Goal: Information Seeking & Learning: Learn about a topic

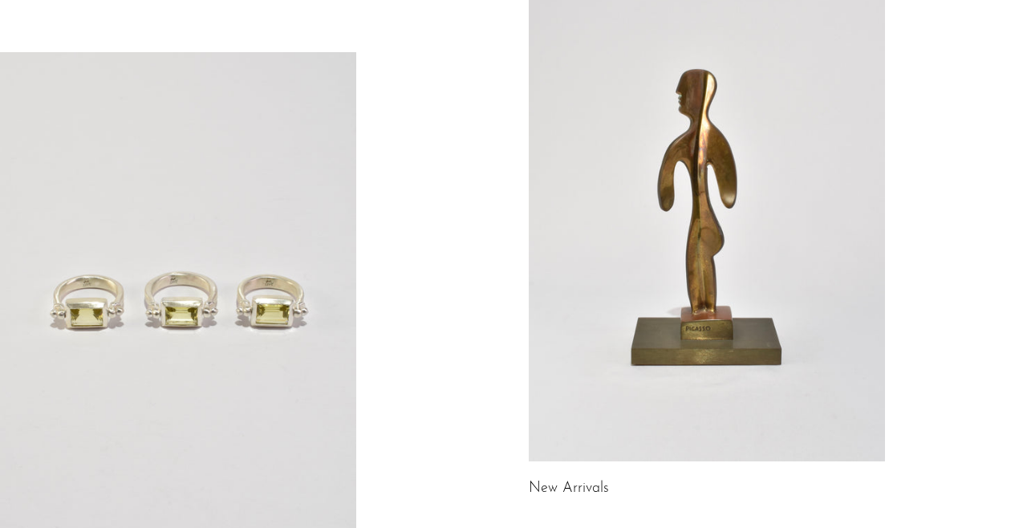
scroll to position [161, 0]
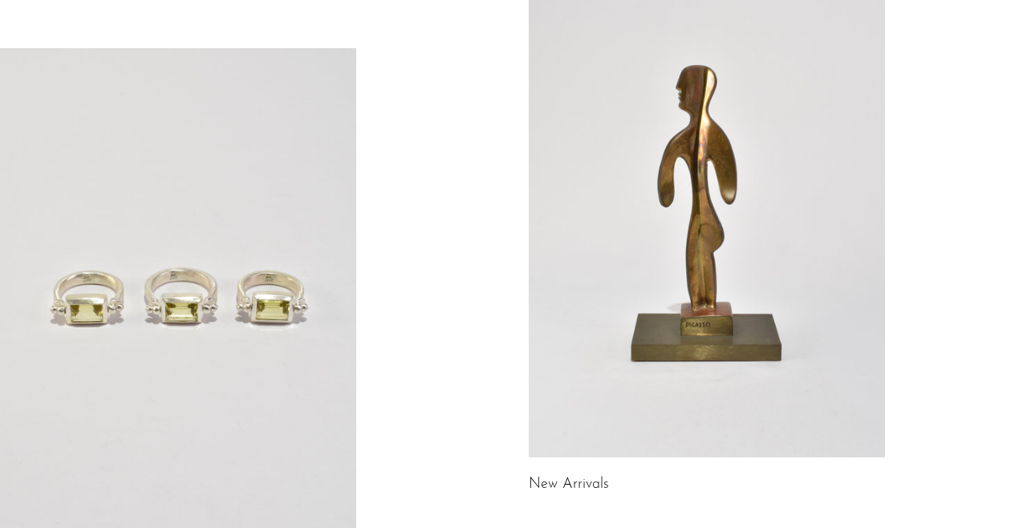
click at [563, 478] on link "New Arrivals" at bounding box center [569, 485] width 80 height 14
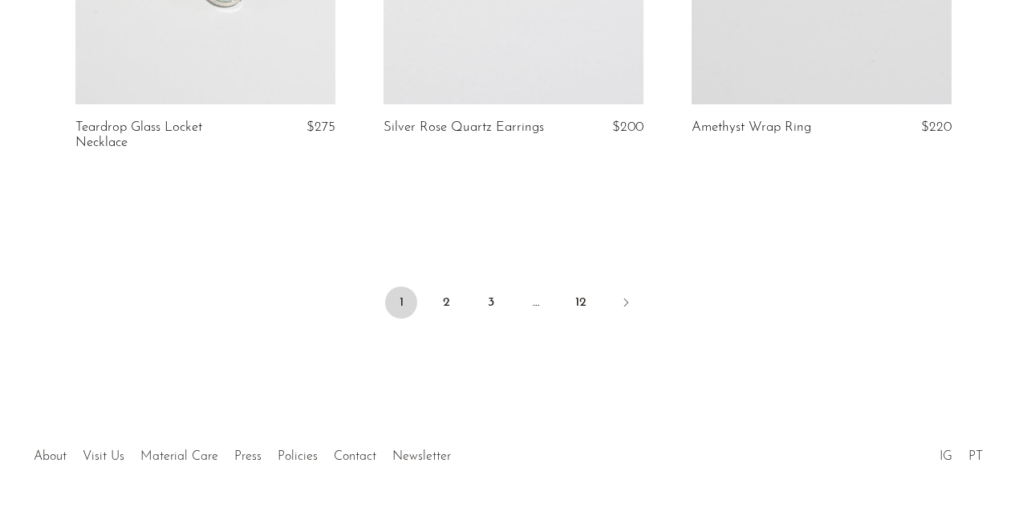
scroll to position [5281, 0]
click at [628, 297] on icon "Next" at bounding box center [626, 303] width 13 height 13
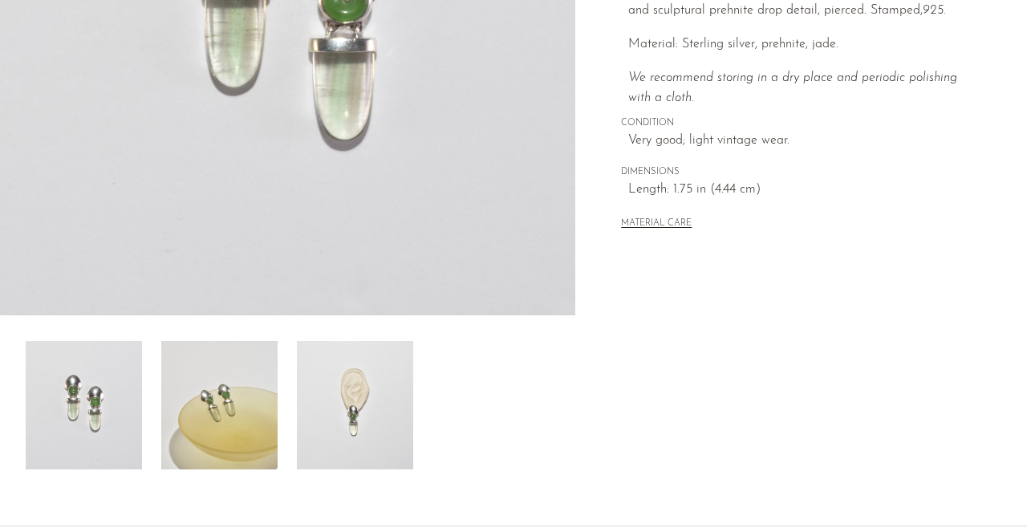
scroll to position [405, 0]
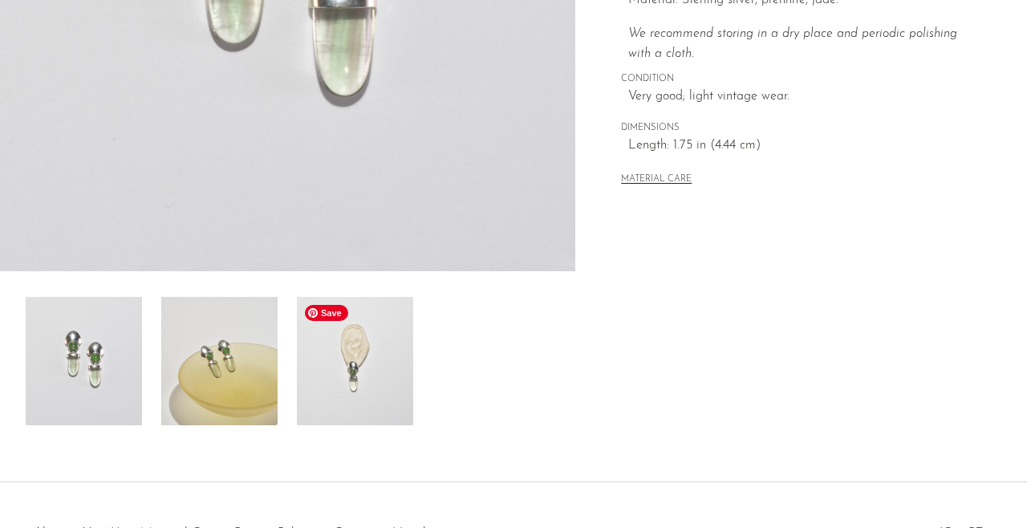
click at [350, 387] on img at bounding box center [355, 361] width 116 height 128
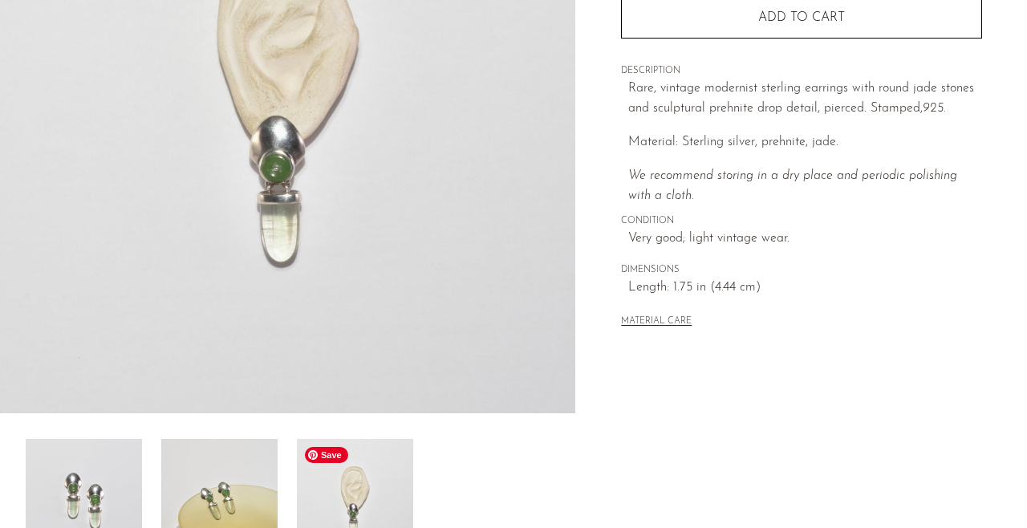
scroll to position [166, 0]
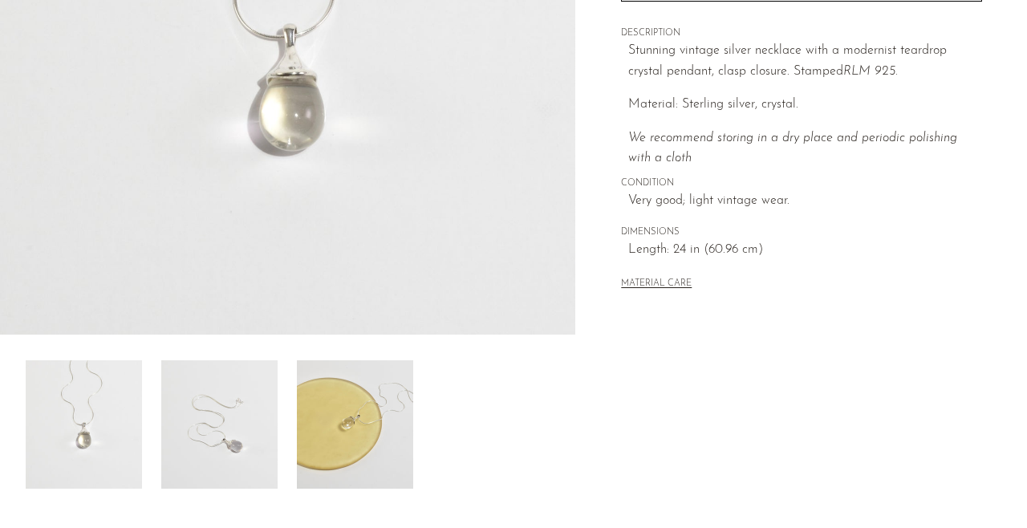
scroll to position [484, 0]
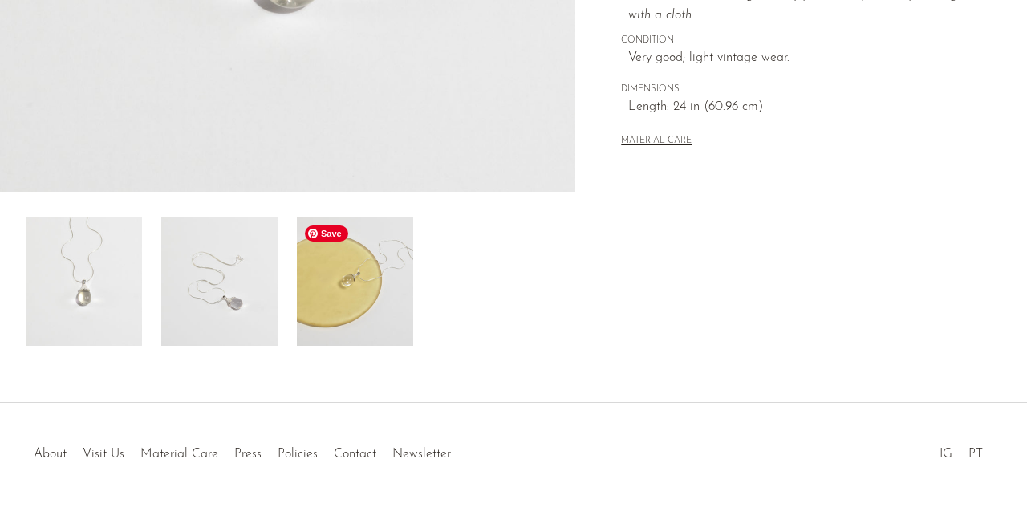
click at [307, 293] on img at bounding box center [355, 282] width 116 height 128
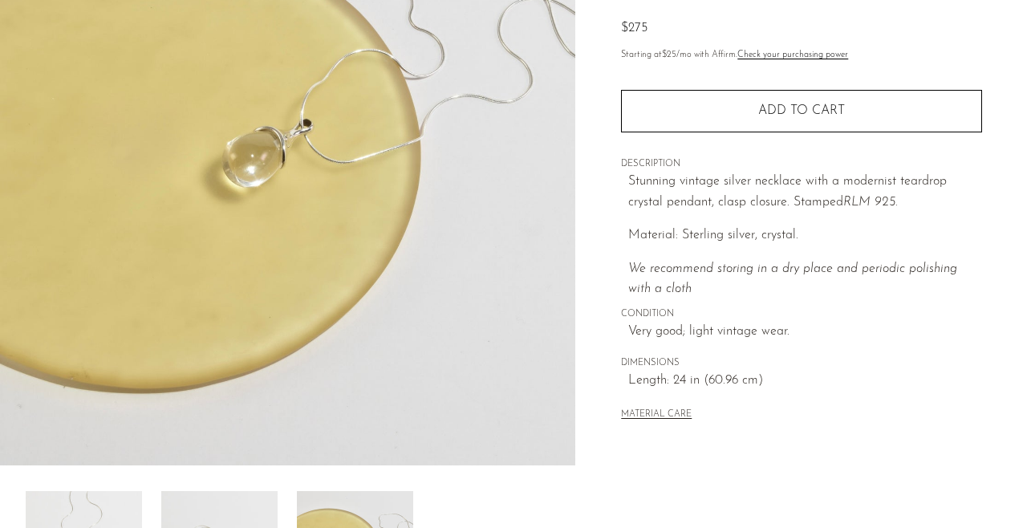
scroll to position [376, 0]
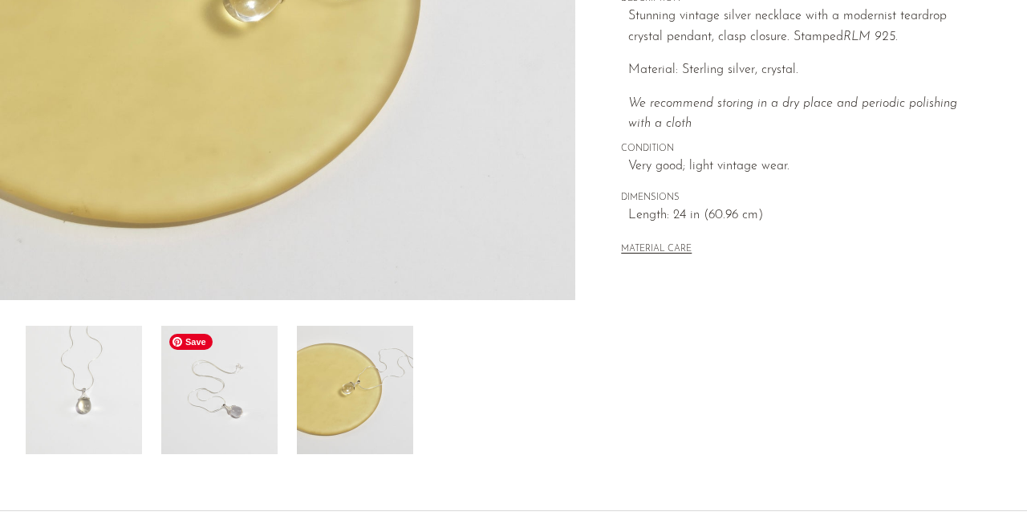
click at [249, 351] on img at bounding box center [219, 390] width 116 height 128
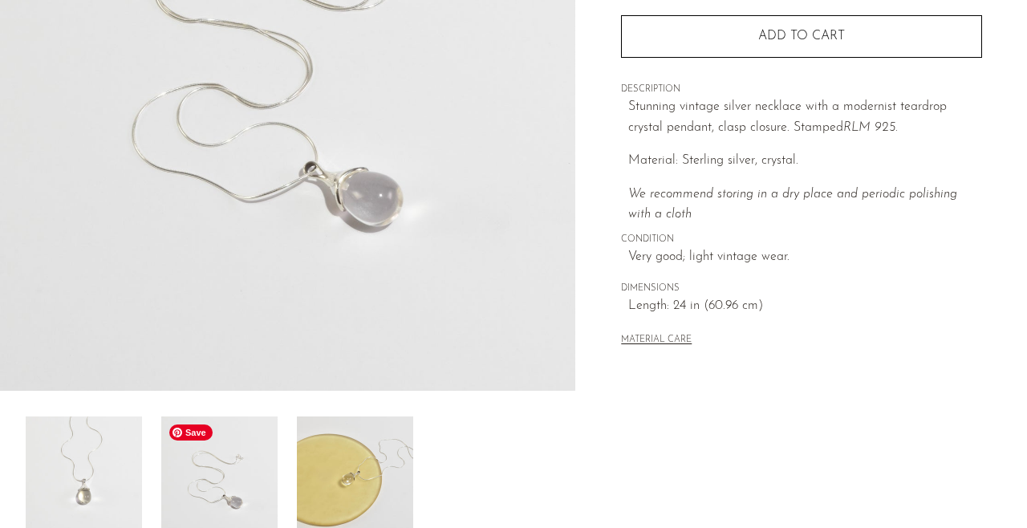
scroll to position [253, 0]
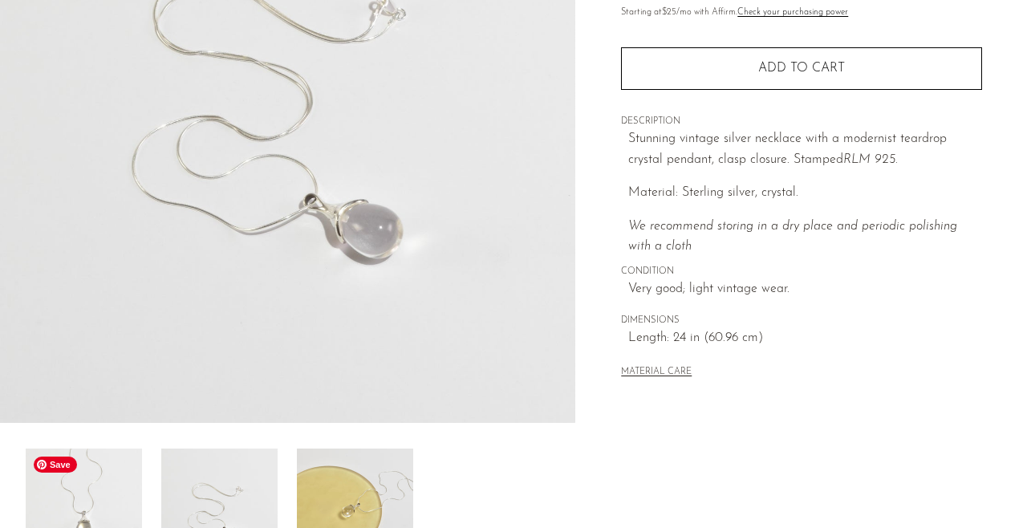
click at [105, 481] on img at bounding box center [84, 513] width 116 height 128
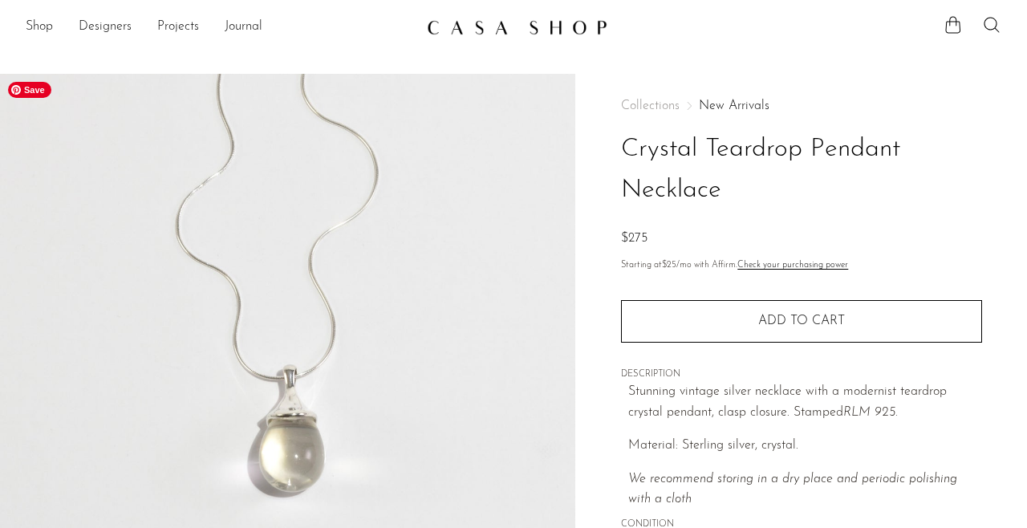
scroll to position [0, 0]
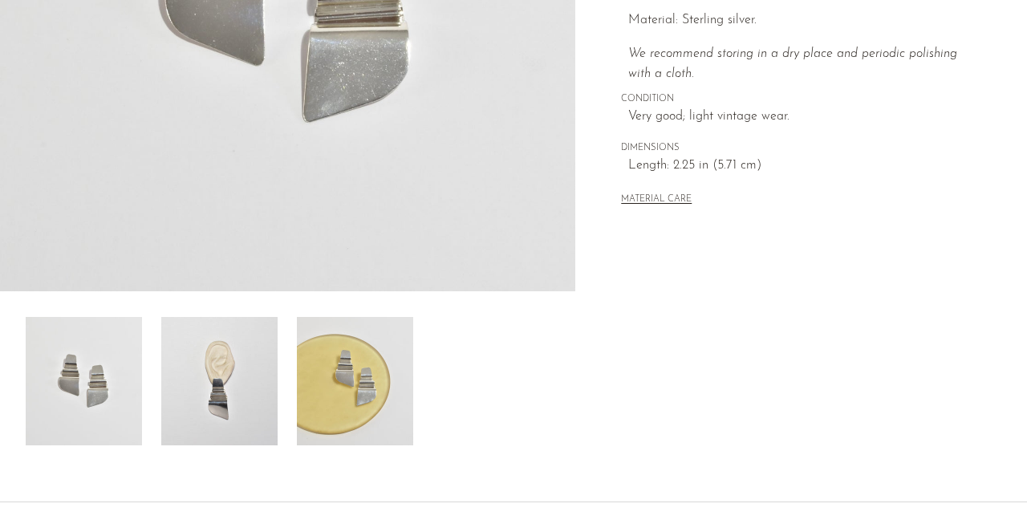
scroll to position [411, 0]
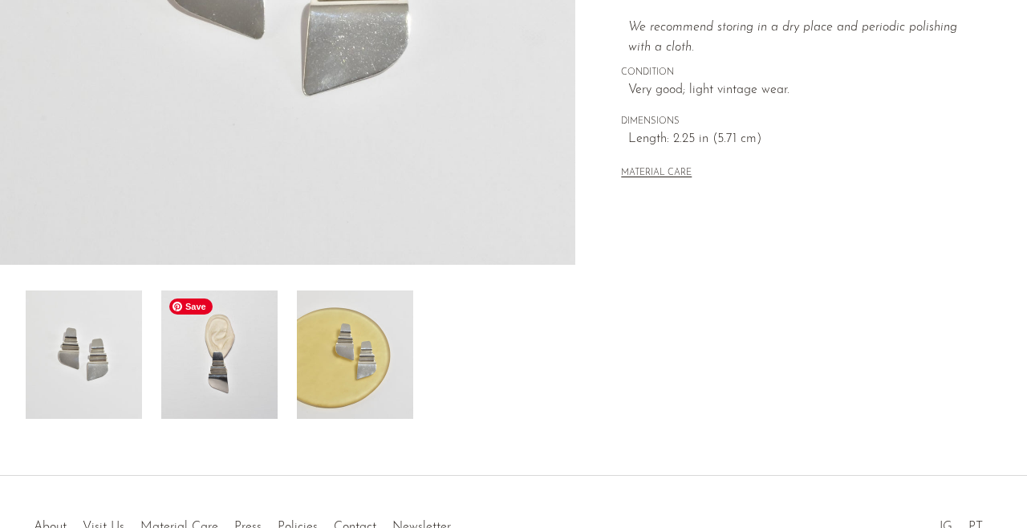
click at [233, 414] on img at bounding box center [219, 355] width 116 height 128
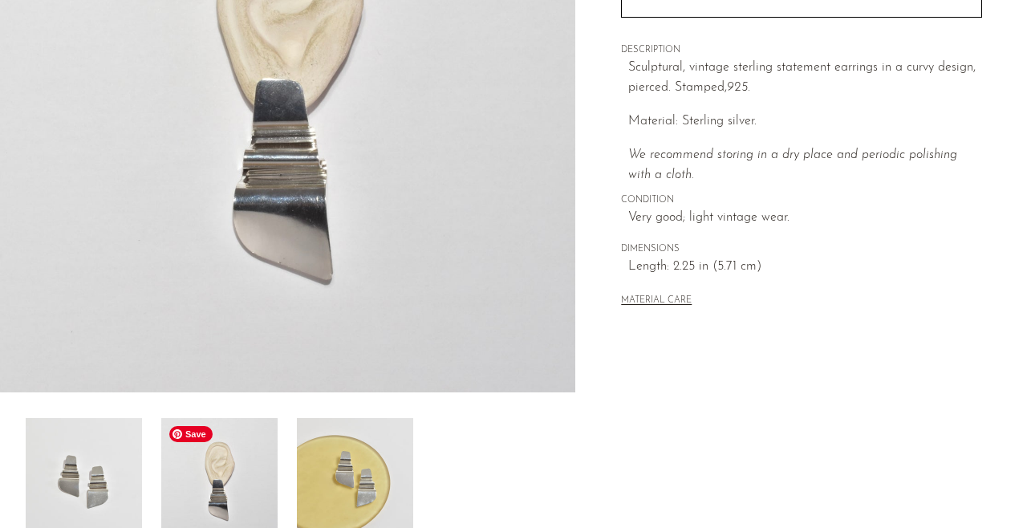
scroll to position [157, 0]
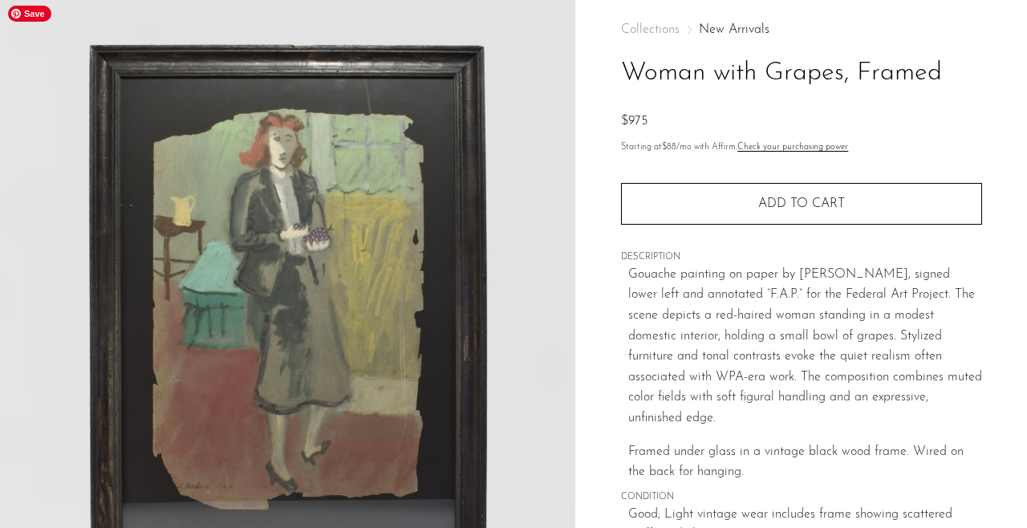
scroll to position [75, 0]
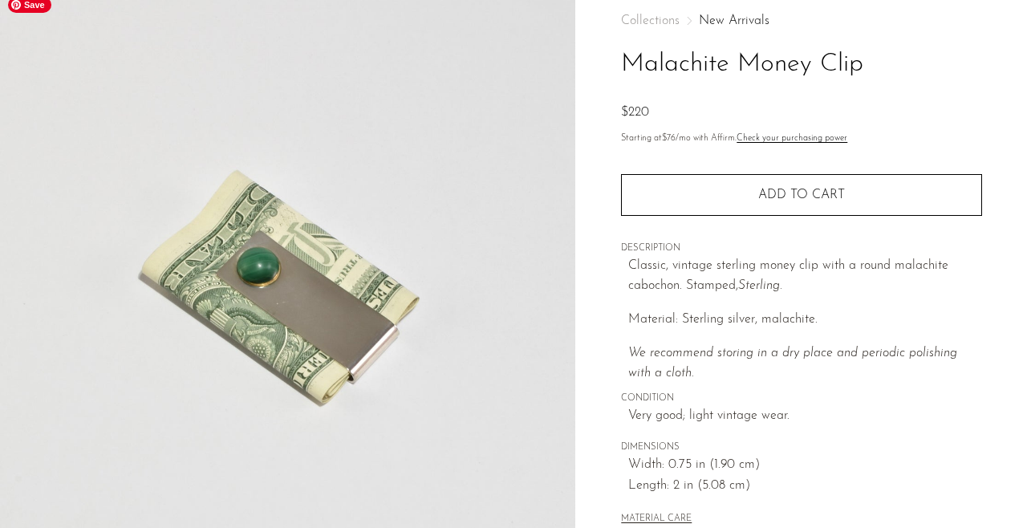
scroll to position [92, 0]
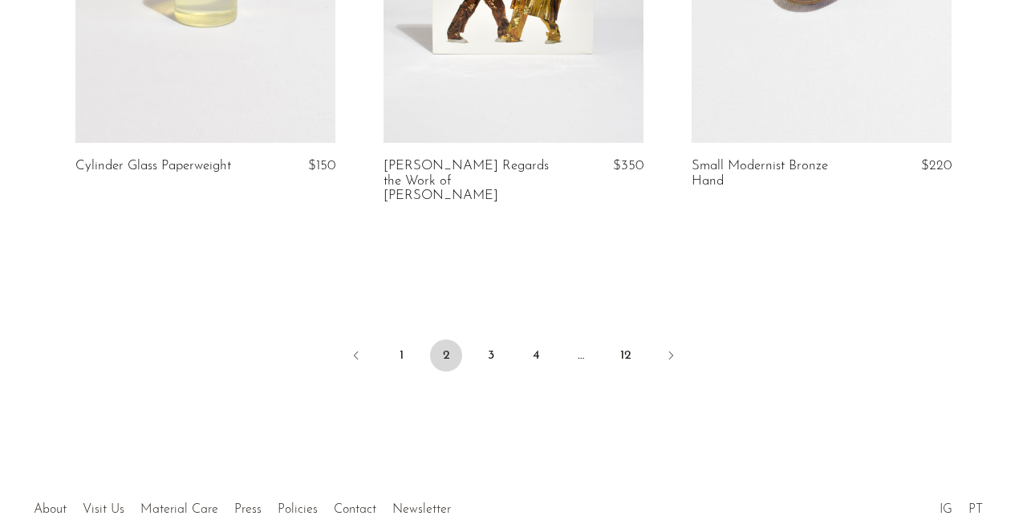
scroll to position [5290, 0]
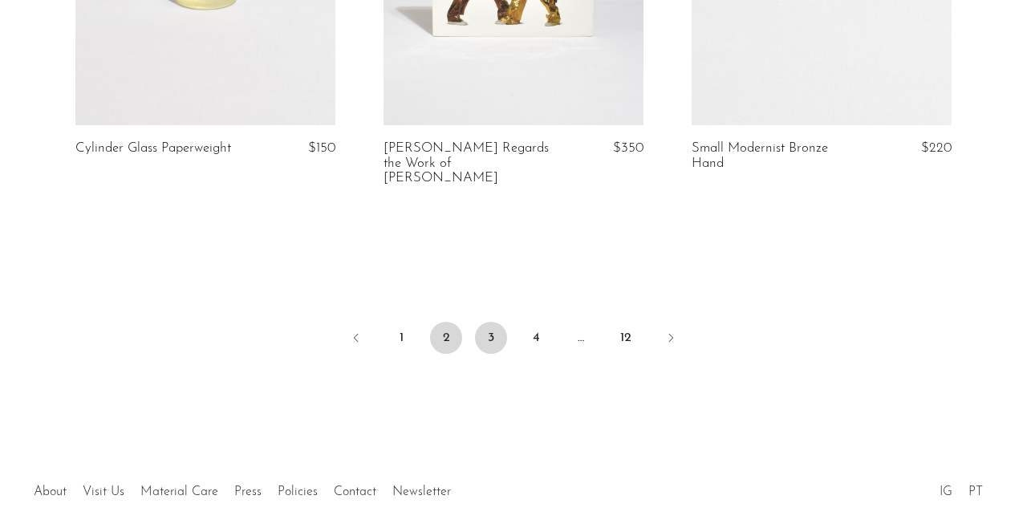
click at [490, 322] on link "3" at bounding box center [491, 338] width 32 height 32
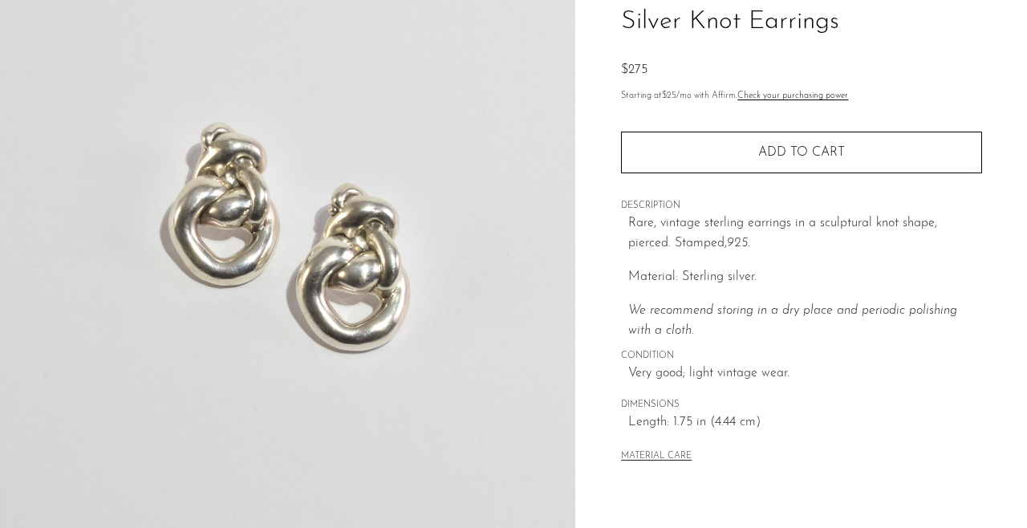
scroll to position [367, 0]
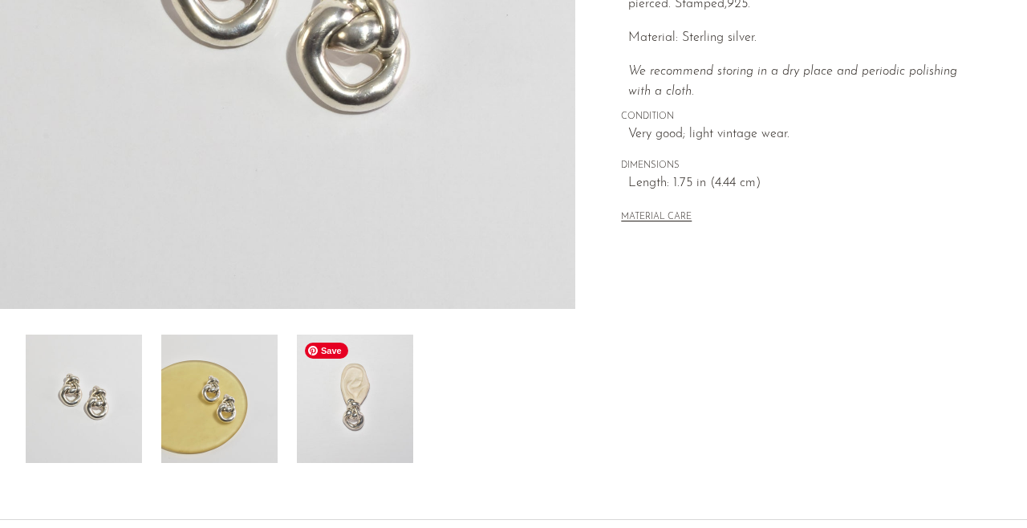
click at [330, 412] on img at bounding box center [355, 399] width 116 height 128
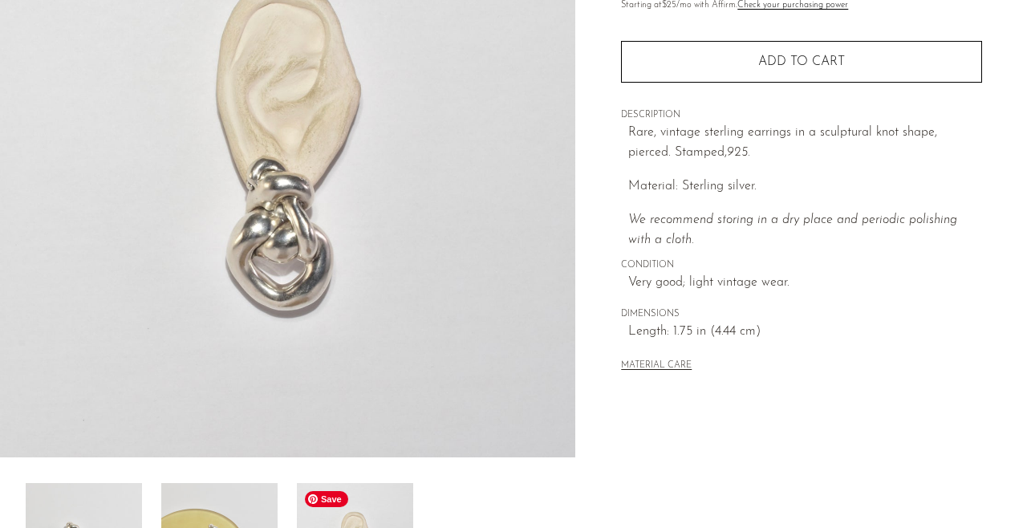
scroll to position [197, 0]
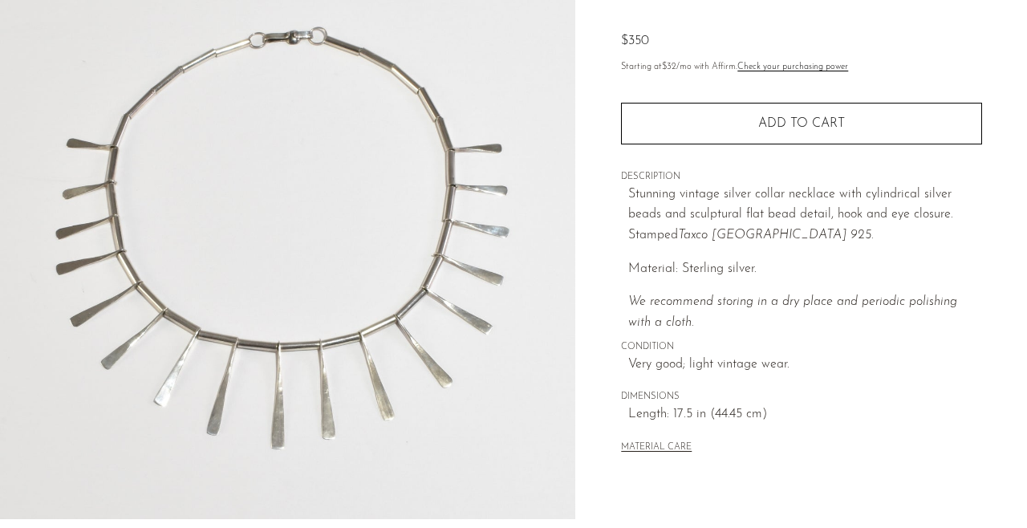
scroll to position [149, 0]
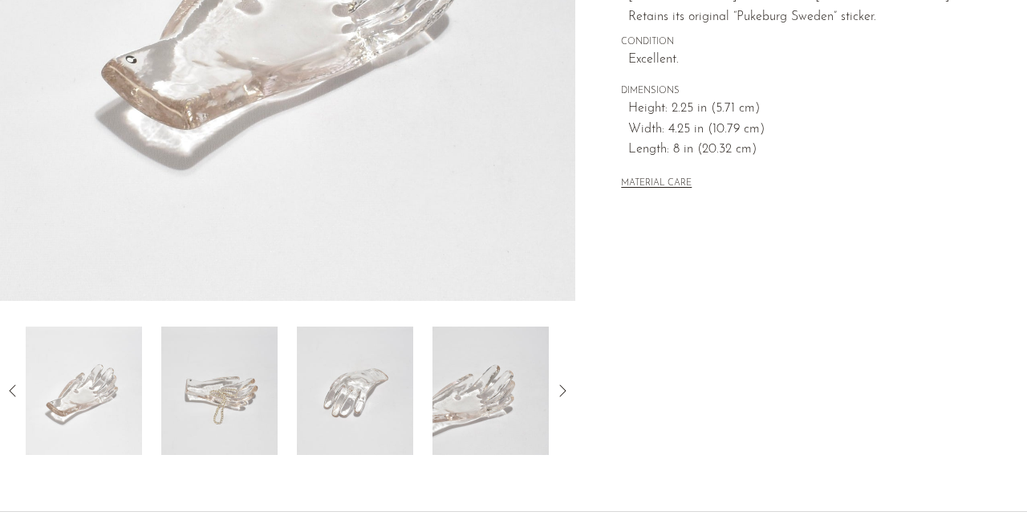
scroll to position [386, 0]
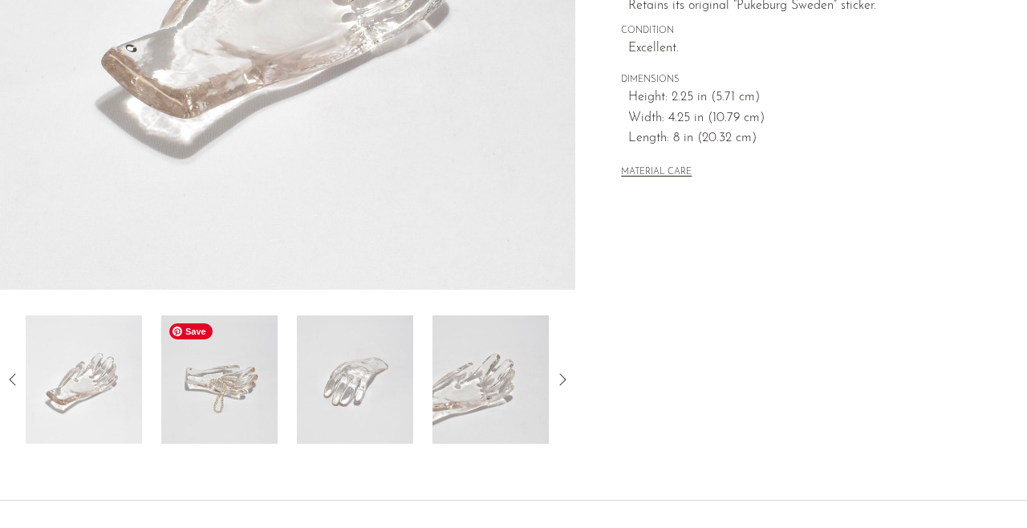
click at [197, 379] on img at bounding box center [219, 379] width 116 height 128
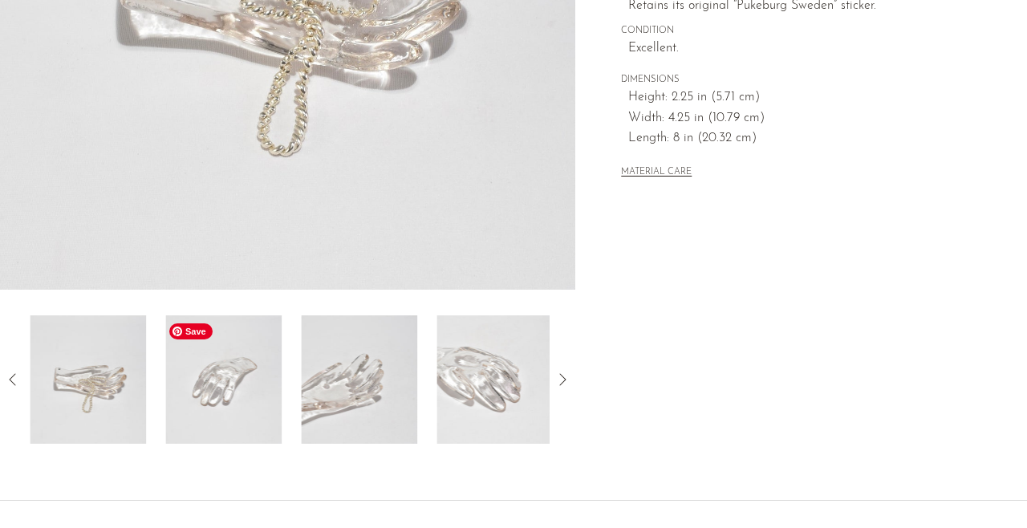
scroll to position [112, 0]
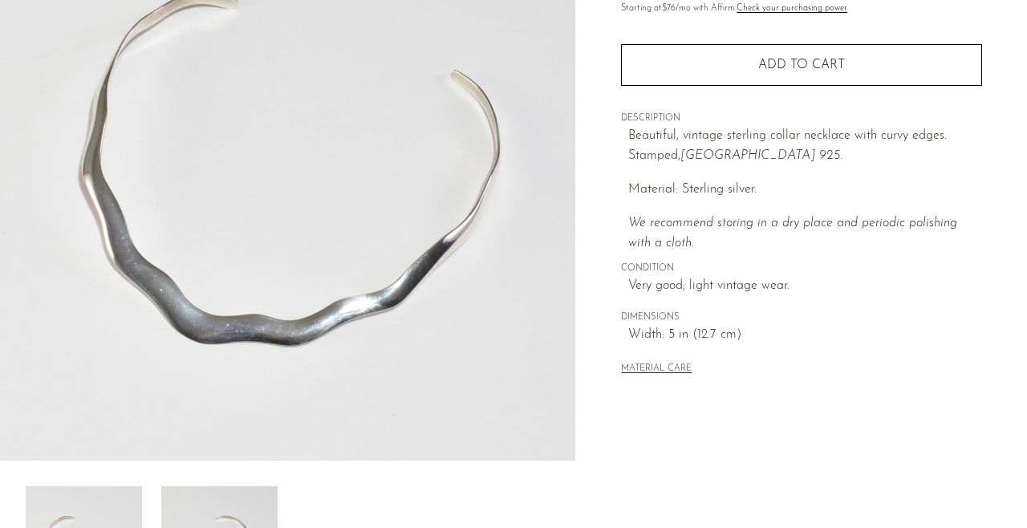
scroll to position [144, 0]
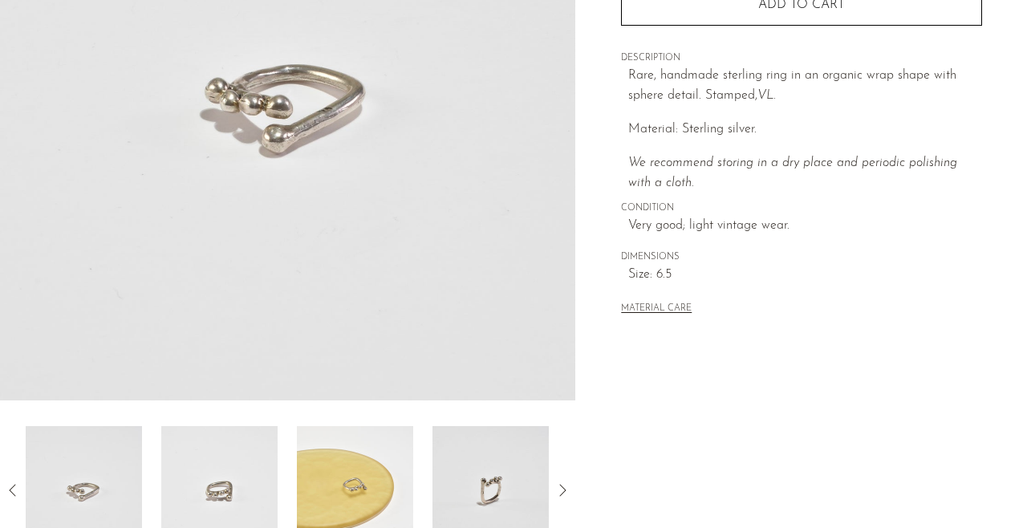
scroll to position [295, 0]
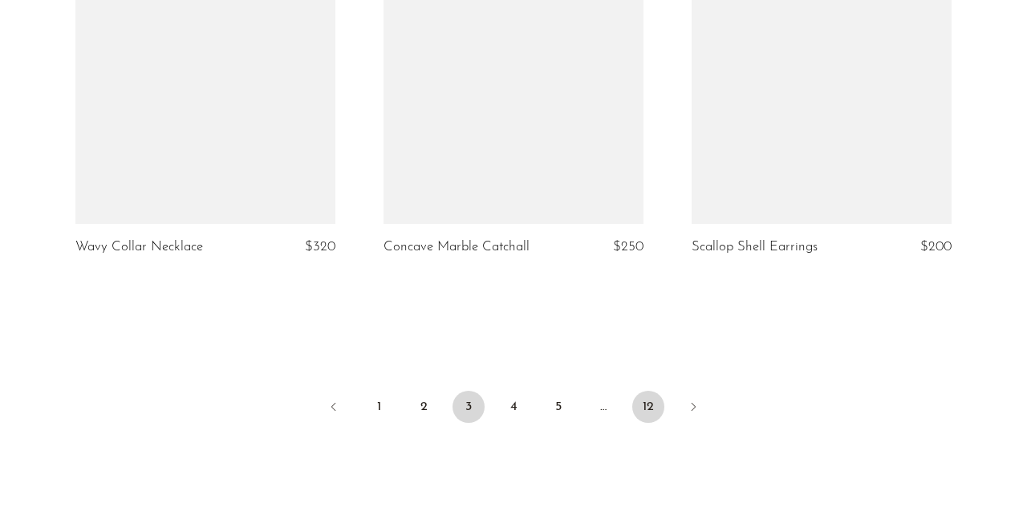
scroll to position [5235, 0]
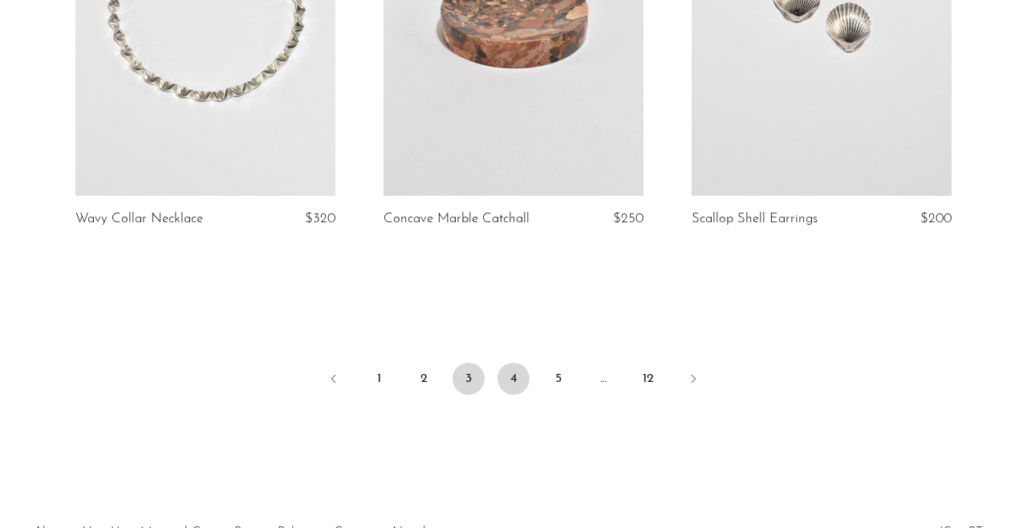
click at [514, 363] on link "4" at bounding box center [514, 379] width 32 height 32
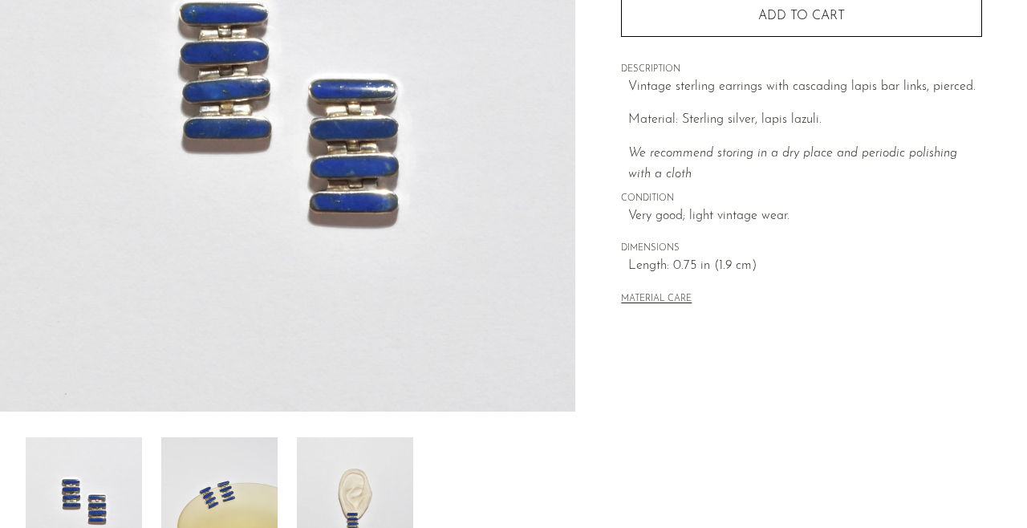
scroll to position [288, 0]
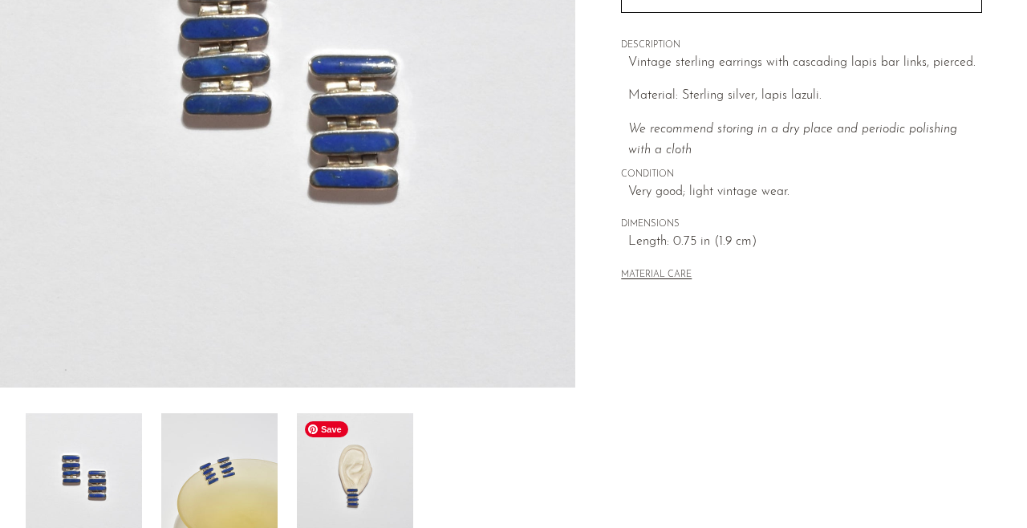
click at [374, 467] on img at bounding box center [355, 477] width 116 height 128
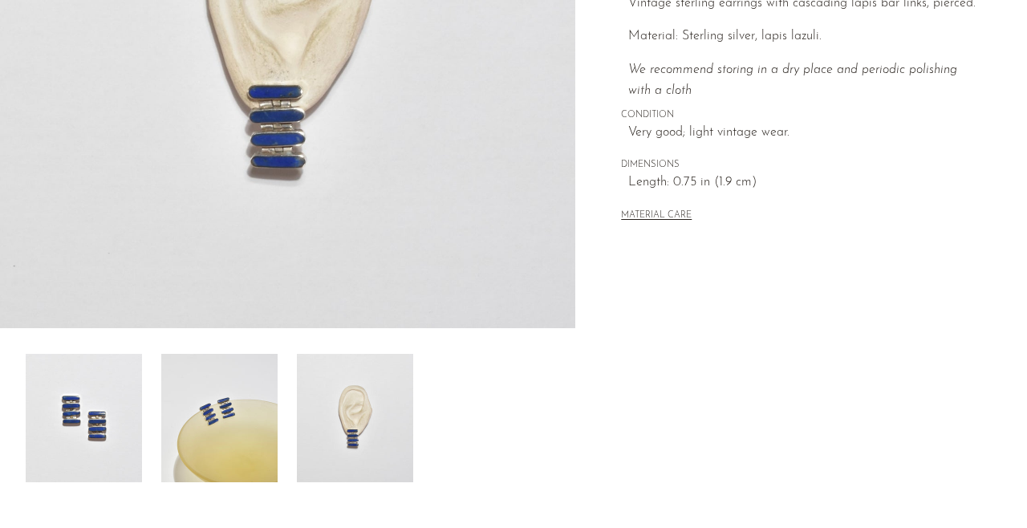
scroll to position [360, 0]
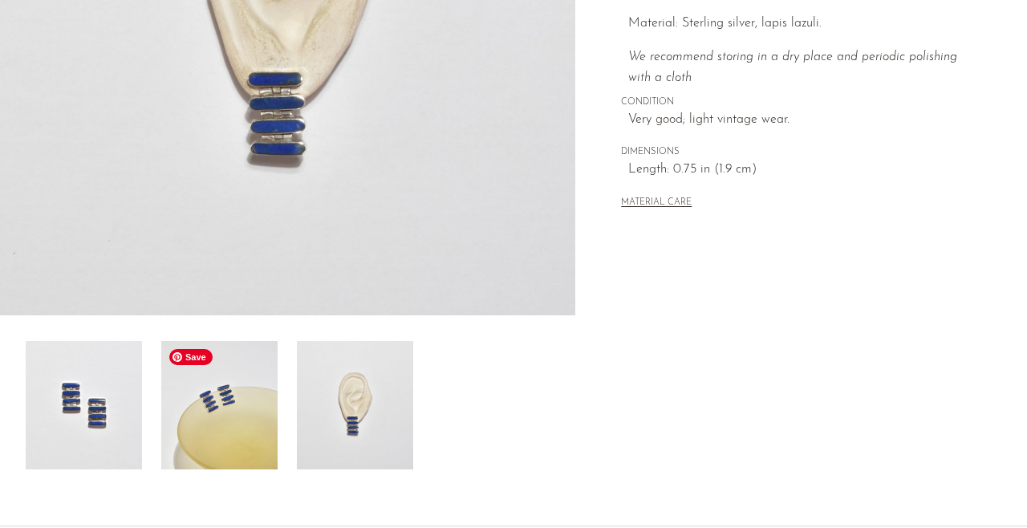
click at [227, 417] on img at bounding box center [219, 405] width 116 height 128
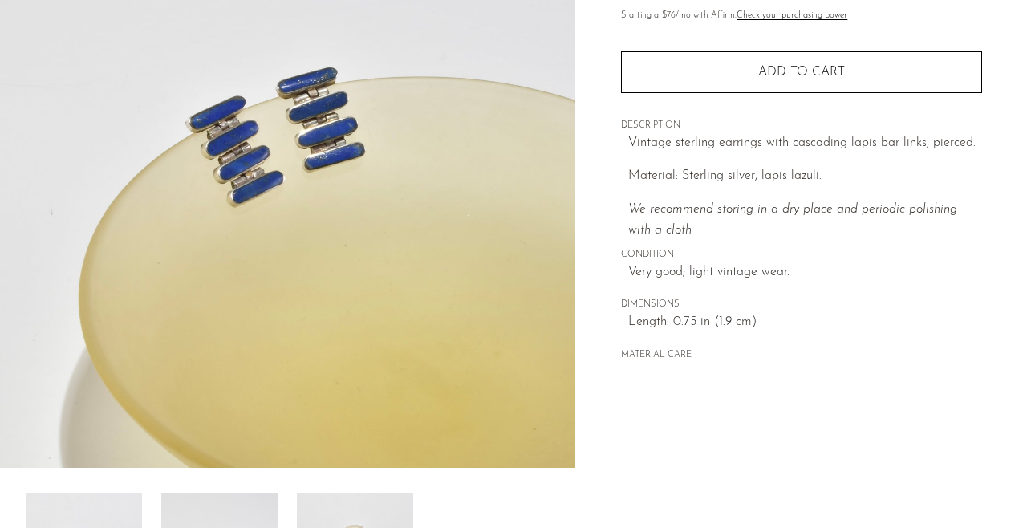
scroll to position [259, 0]
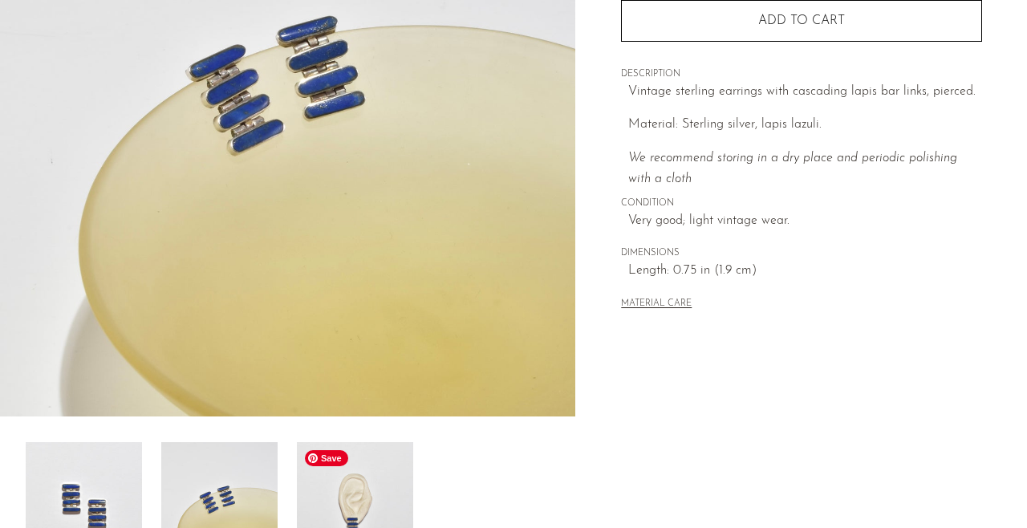
click at [353, 504] on img at bounding box center [355, 506] width 116 height 128
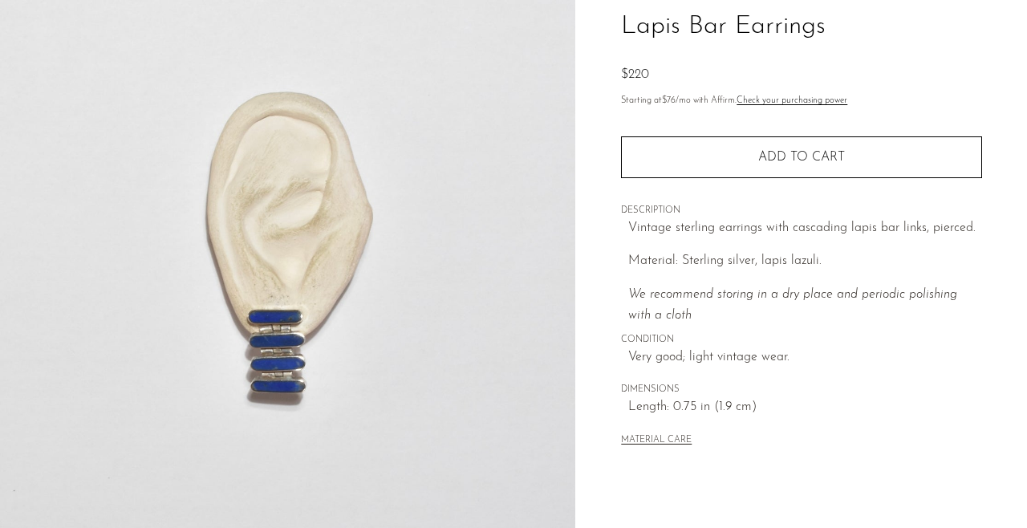
scroll to position [113, 0]
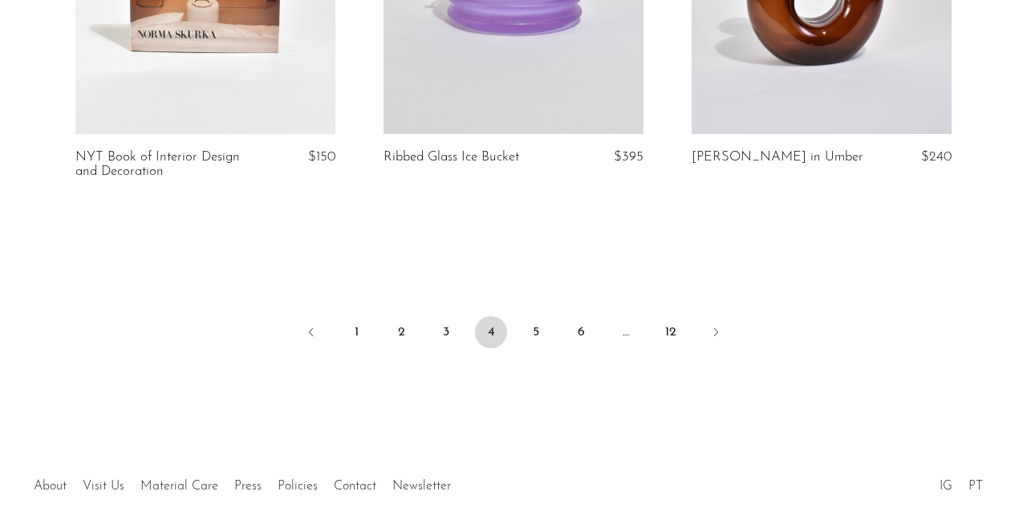
scroll to position [5245, 0]
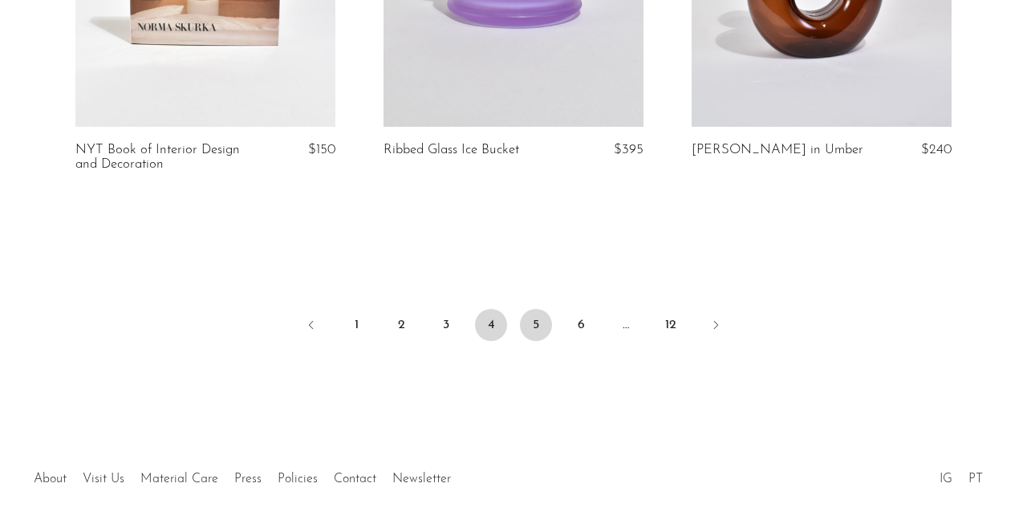
click at [544, 309] on link "5" at bounding box center [536, 325] width 32 height 32
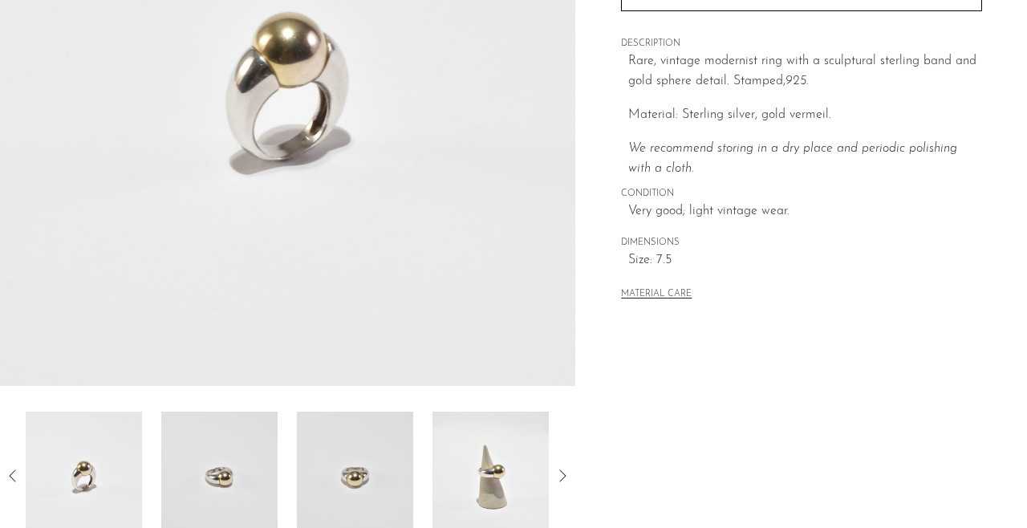
scroll to position [326, 0]
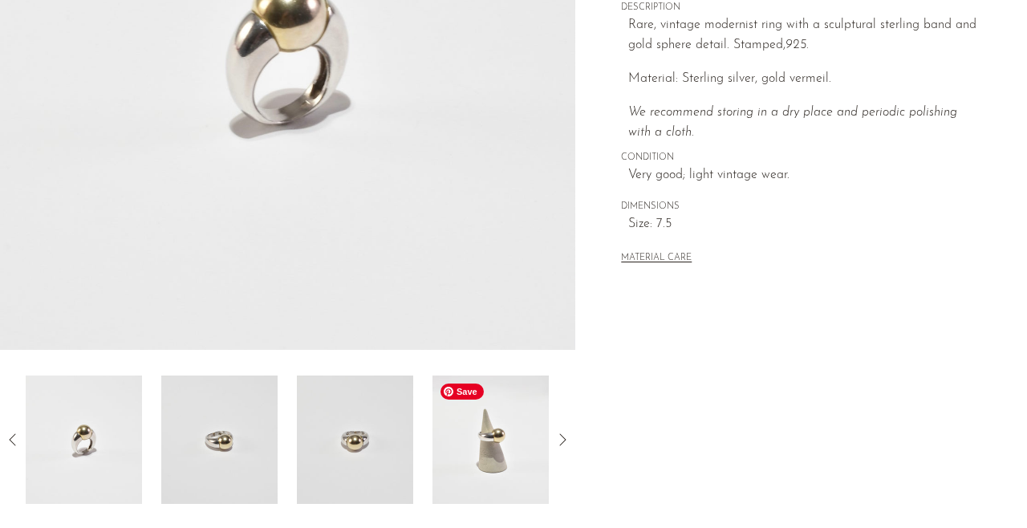
click at [484, 441] on img at bounding box center [491, 440] width 116 height 128
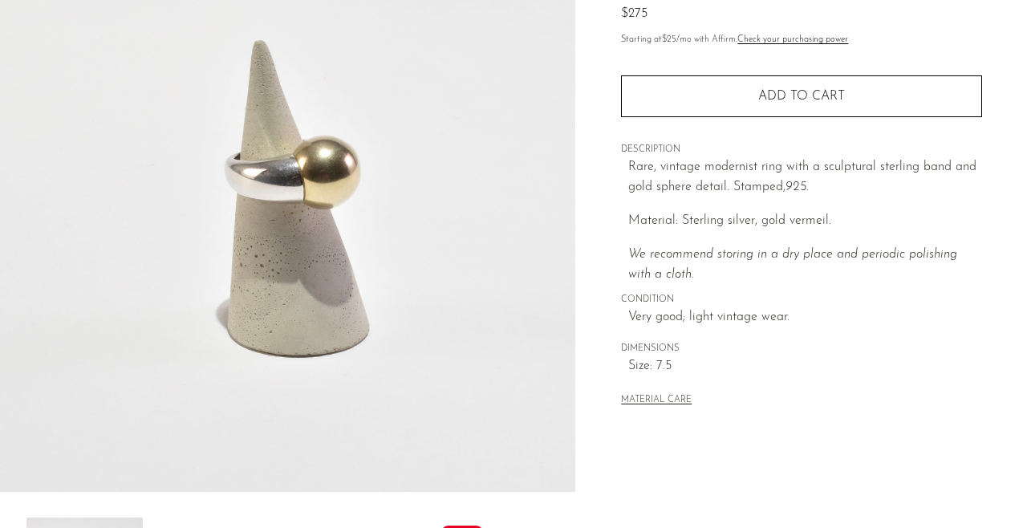
scroll to position [142, 0]
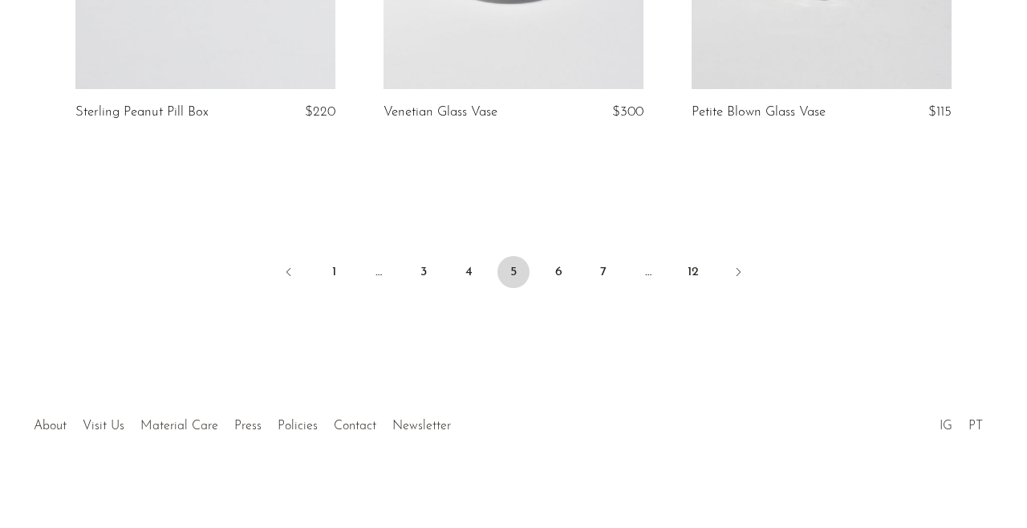
scroll to position [5281, 0]
click at [564, 264] on link "6" at bounding box center [559, 274] width 32 height 32
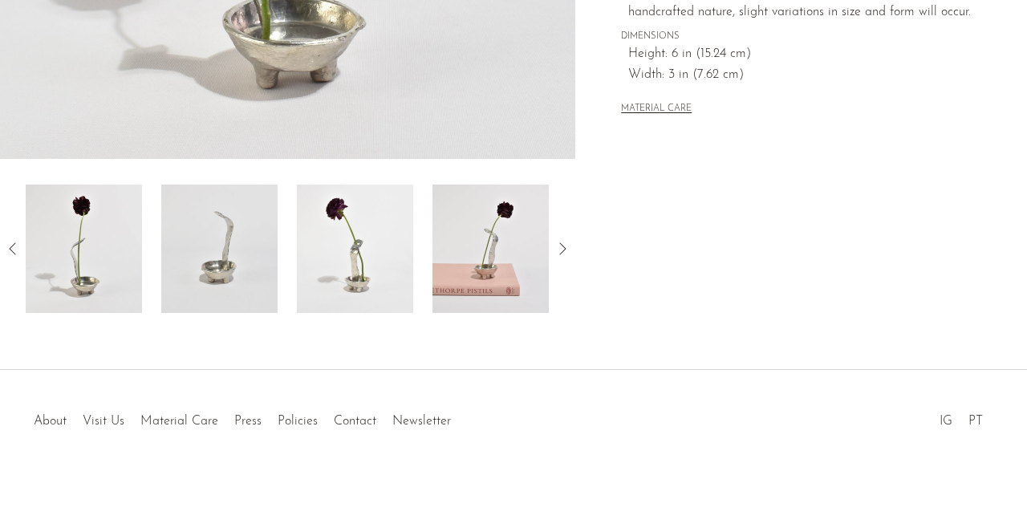
scroll to position [517, 0]
click at [474, 290] on img at bounding box center [491, 249] width 116 height 128
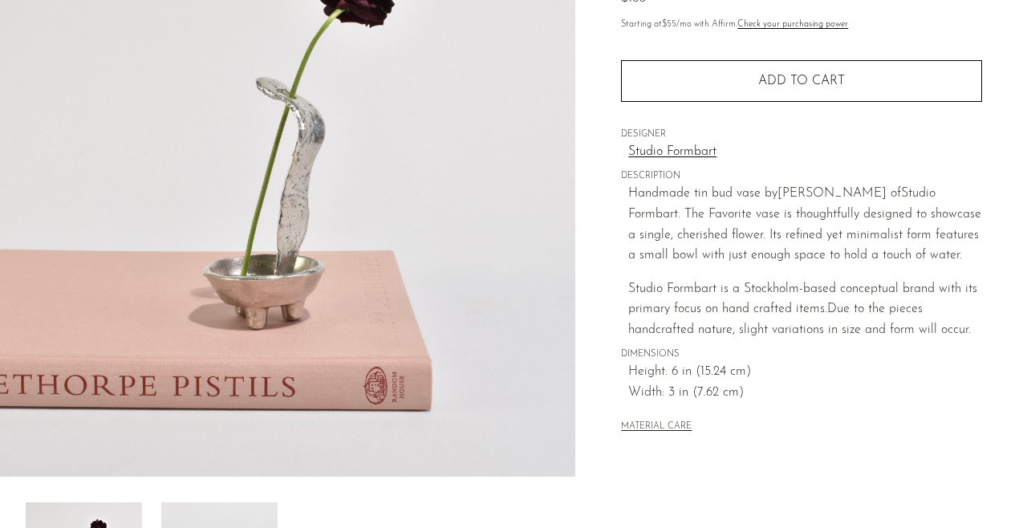
scroll to position [139, 0]
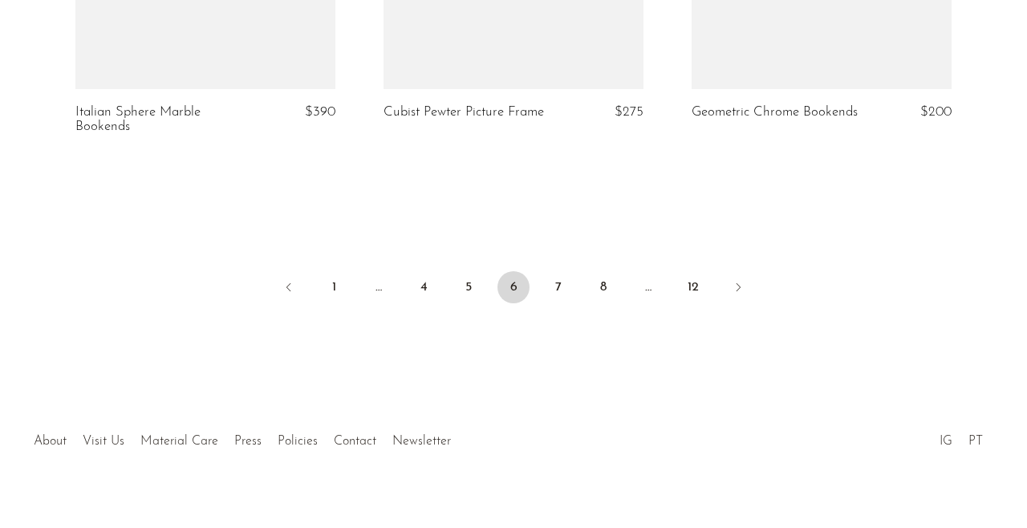
scroll to position [5281, 0]
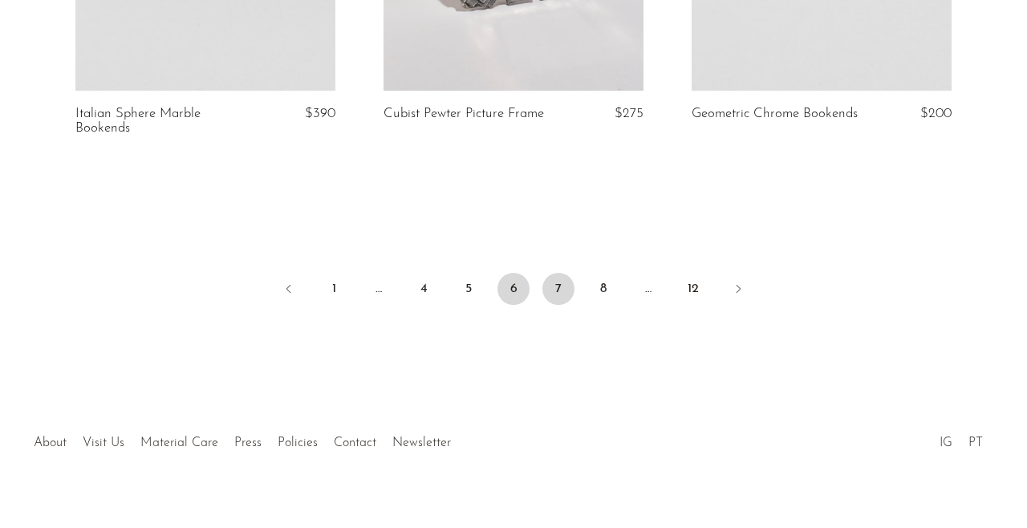
click at [565, 273] on link "7" at bounding box center [559, 289] width 32 height 32
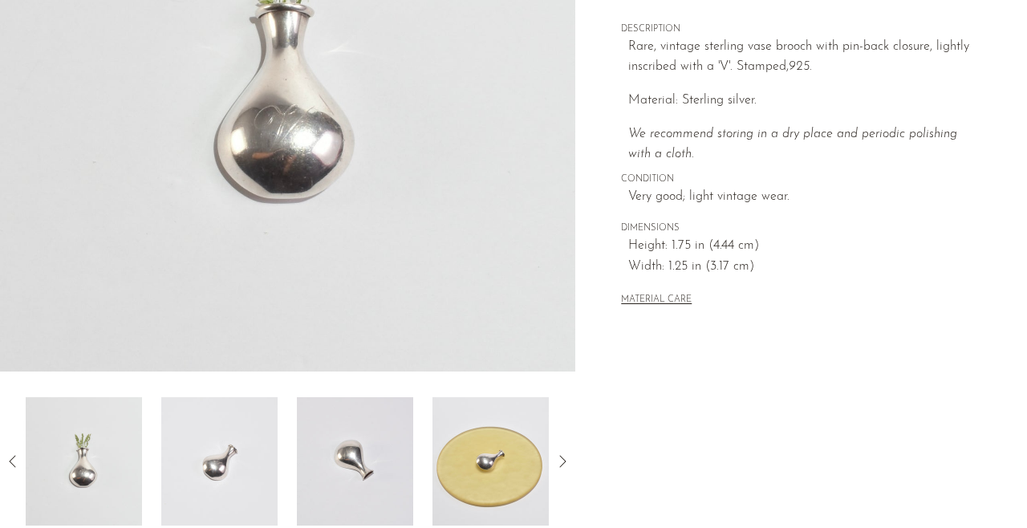
scroll to position [306, 0]
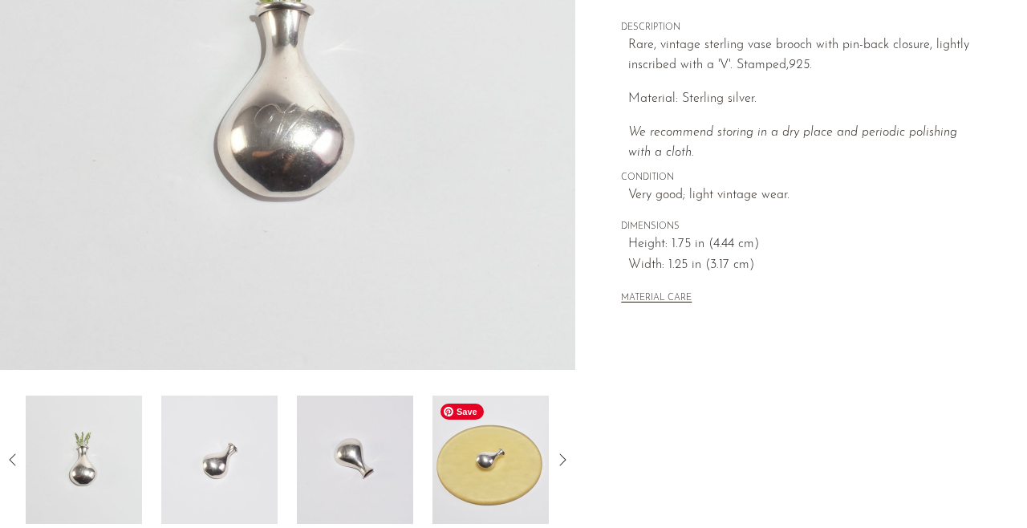
click at [478, 475] on img at bounding box center [491, 460] width 116 height 128
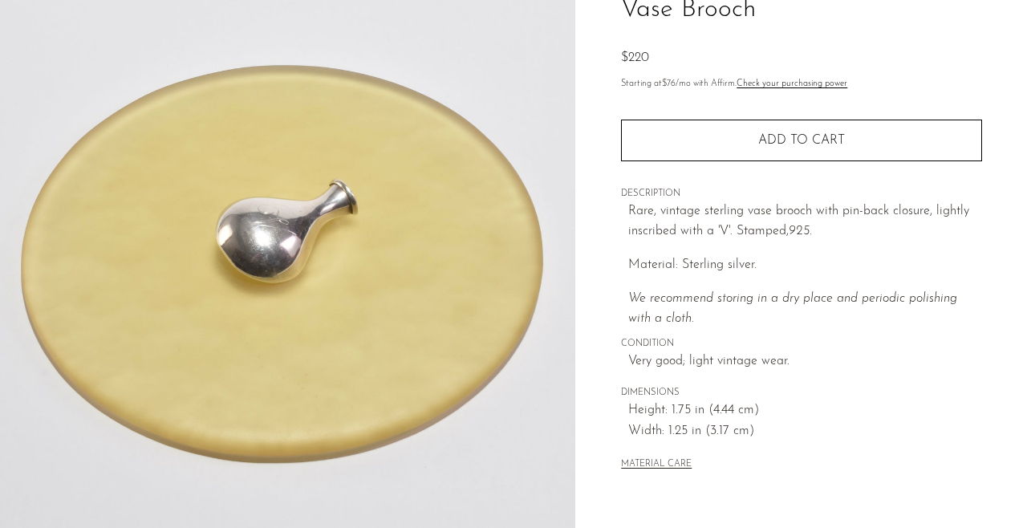
scroll to position [117, 0]
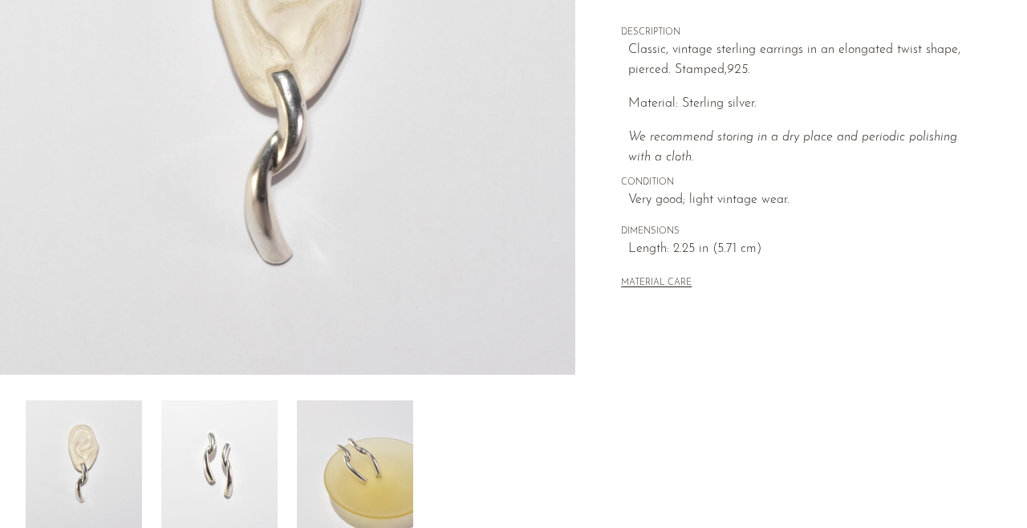
scroll to position [346, 0]
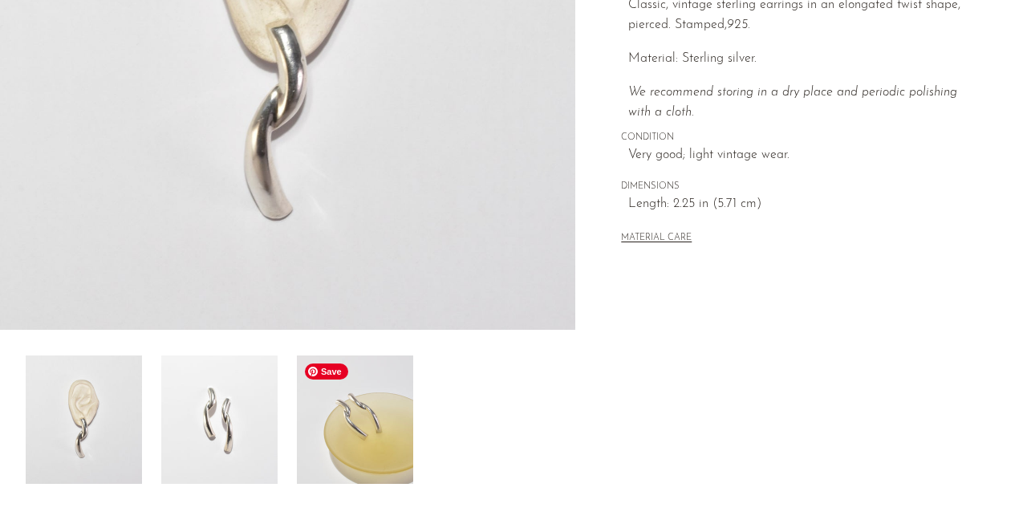
click at [382, 442] on img at bounding box center [355, 420] width 116 height 128
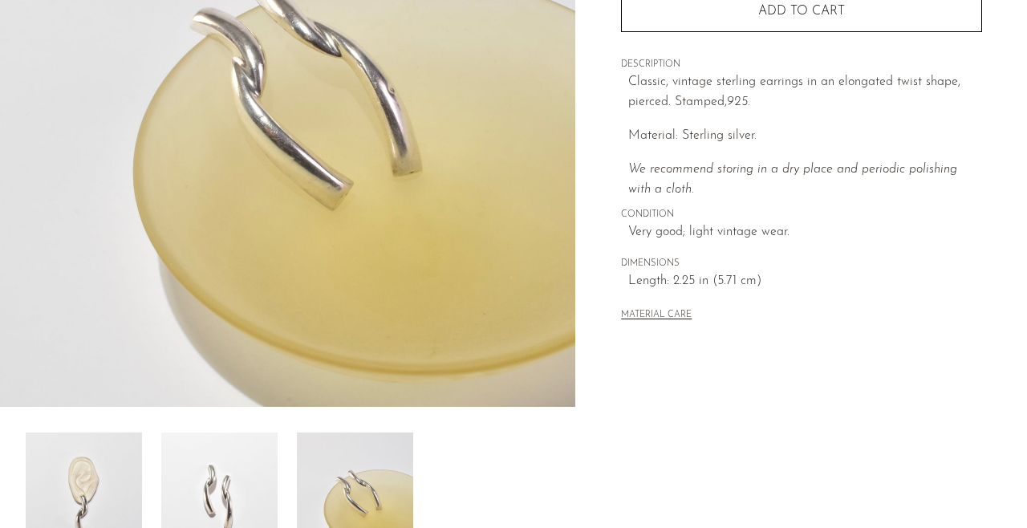
scroll to position [283, 0]
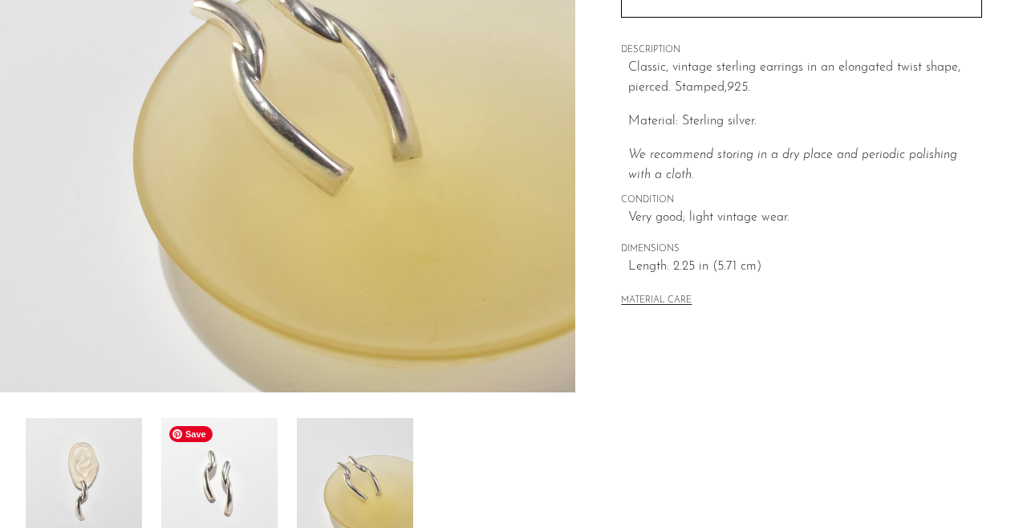
click at [262, 491] on img at bounding box center [219, 482] width 116 height 128
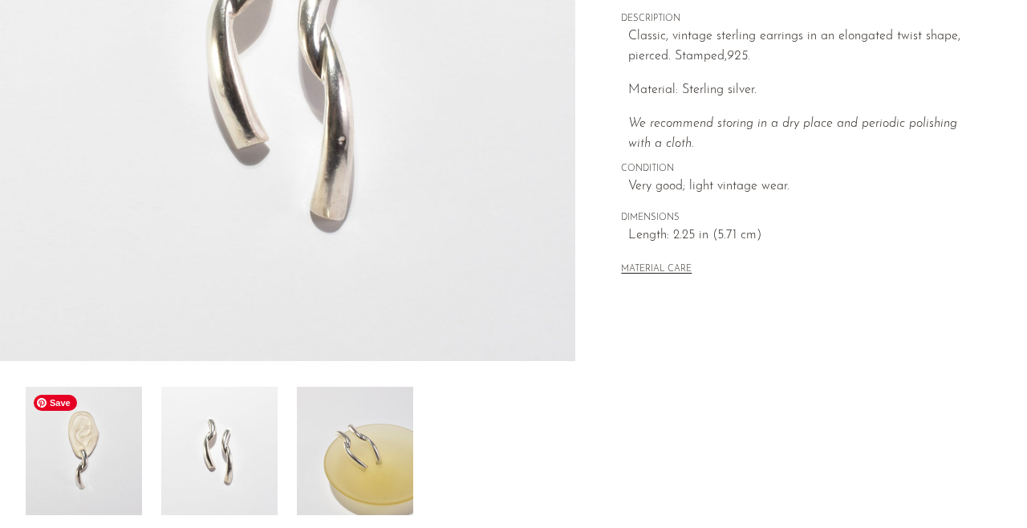
click at [111, 492] on img at bounding box center [84, 451] width 116 height 128
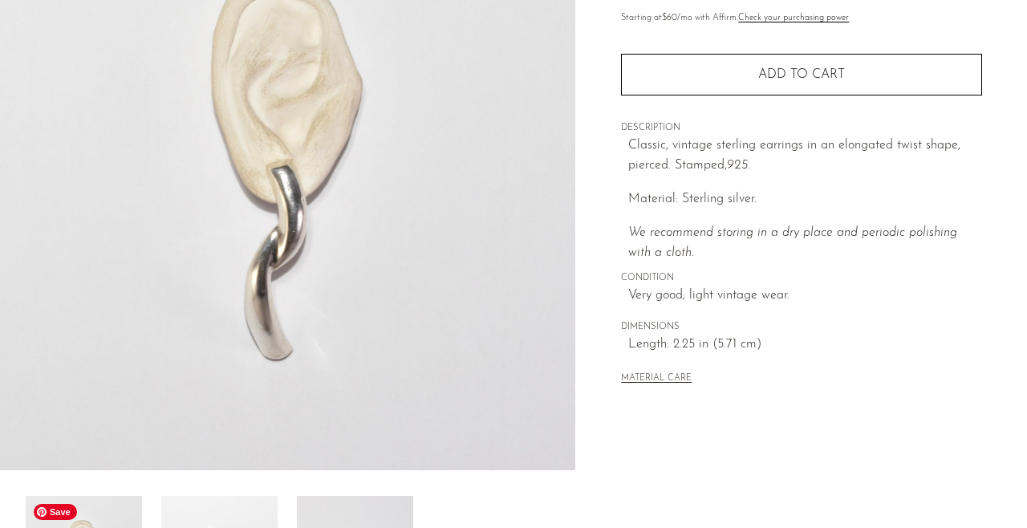
scroll to position [193, 0]
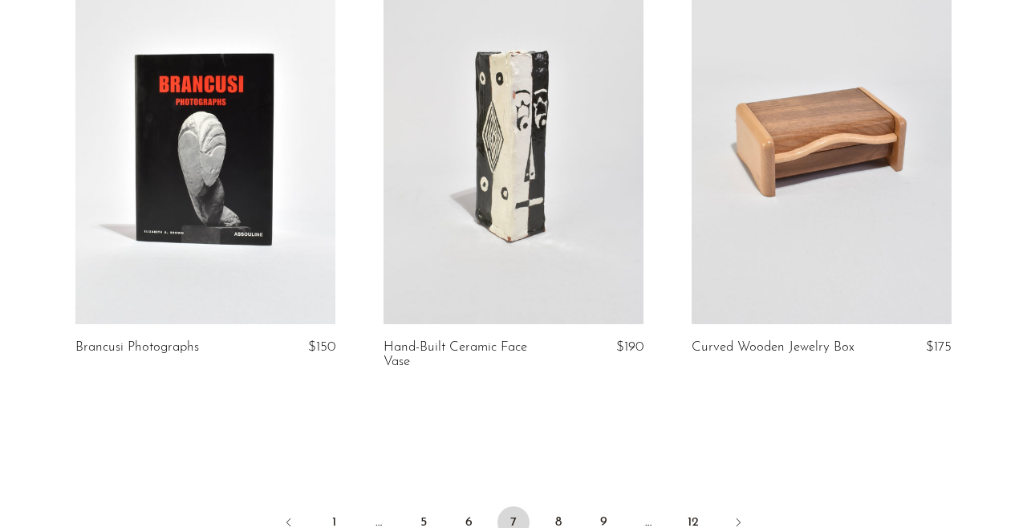
scroll to position [5086, 0]
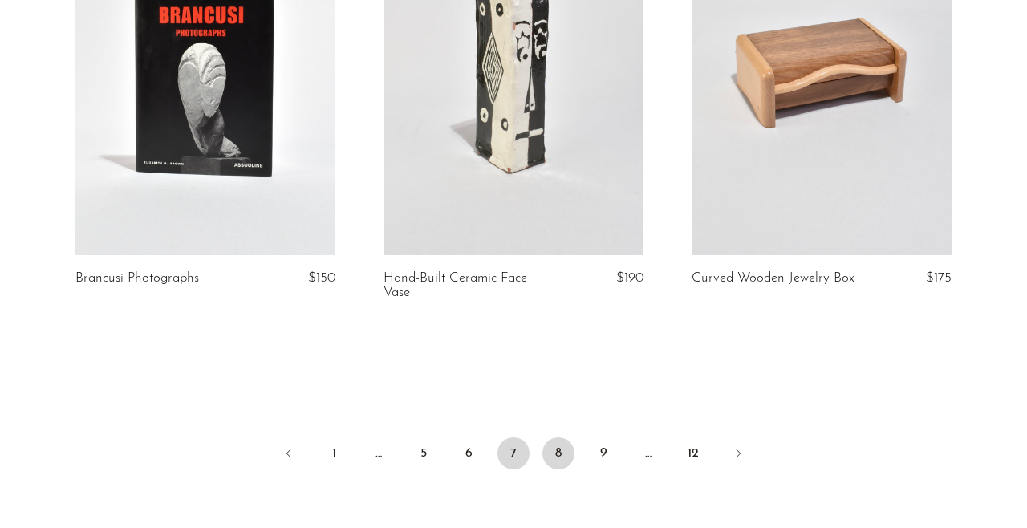
click at [552, 437] on link "8" at bounding box center [559, 453] width 32 height 32
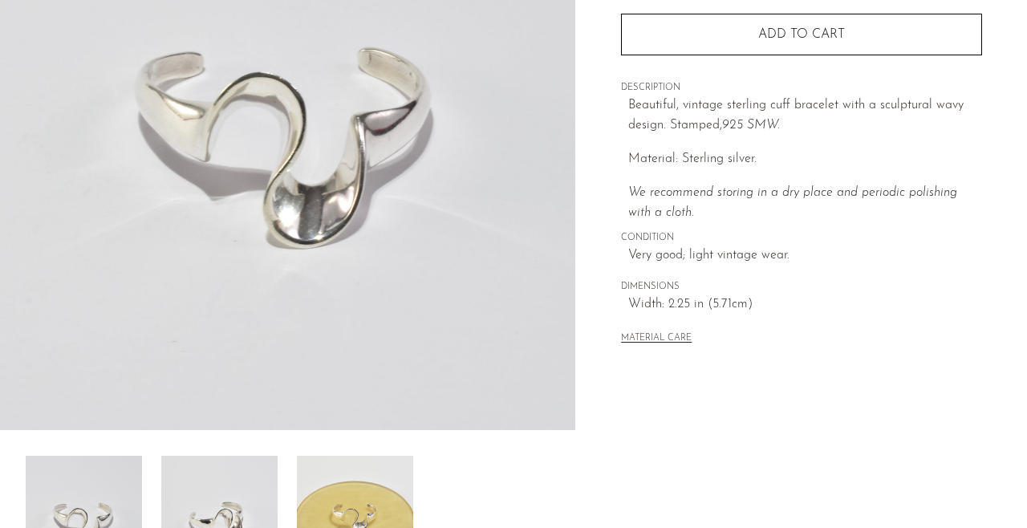
scroll to position [305, 0]
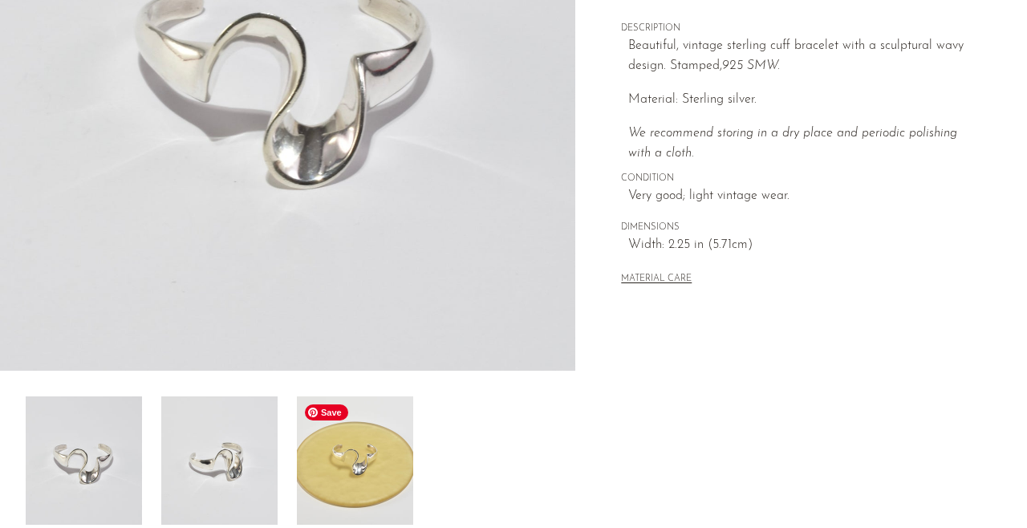
click at [352, 464] on img at bounding box center [355, 461] width 116 height 128
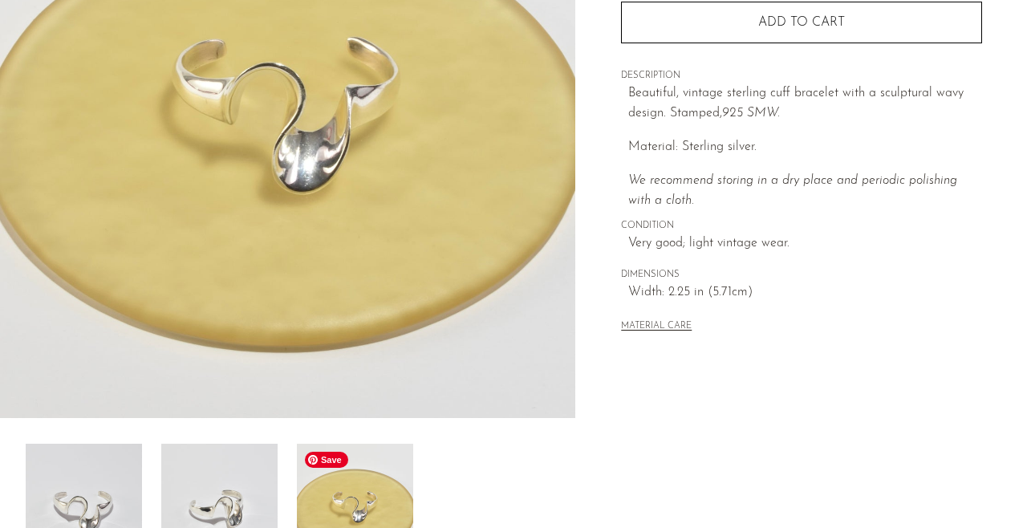
scroll to position [262, 0]
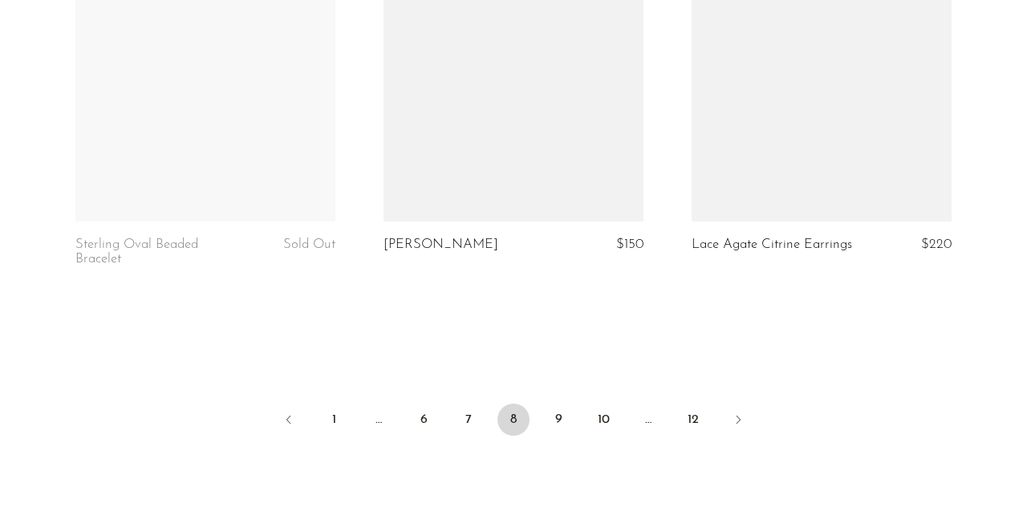
scroll to position [5158, 0]
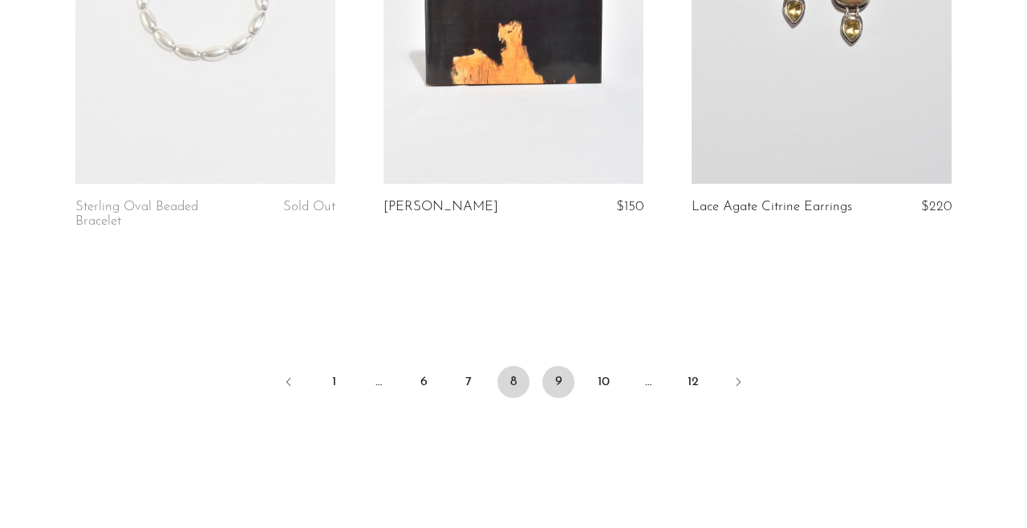
click at [560, 379] on link "9" at bounding box center [559, 382] width 32 height 32
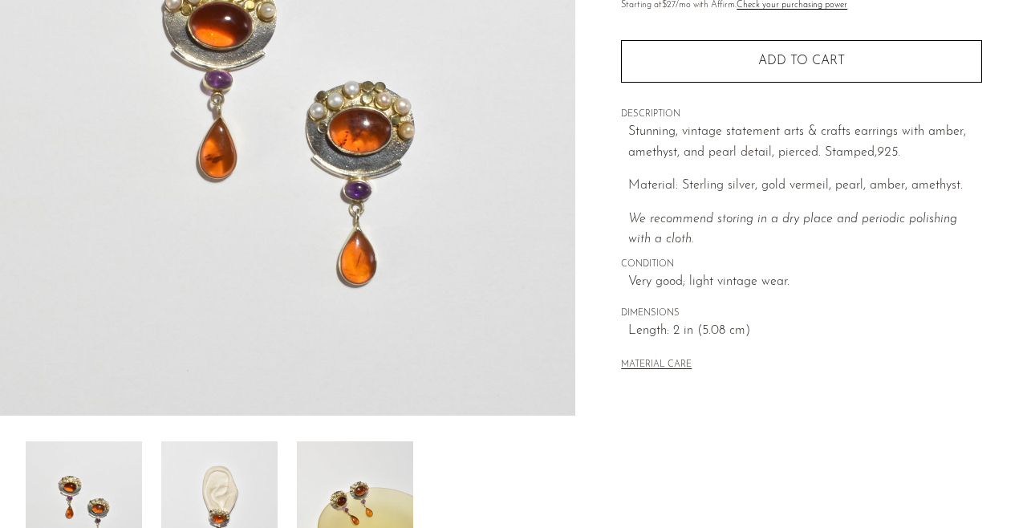
scroll to position [280, 0]
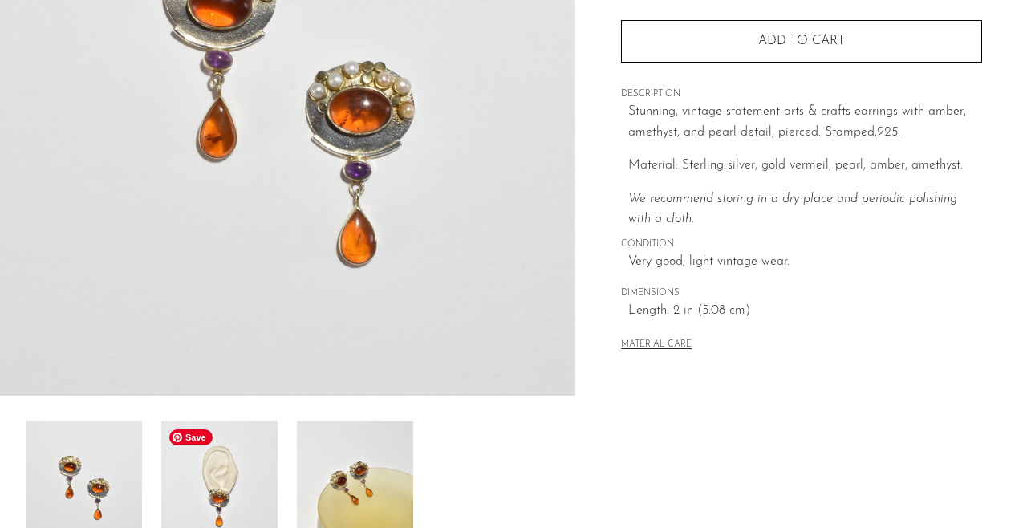
click at [242, 466] on img at bounding box center [219, 485] width 116 height 128
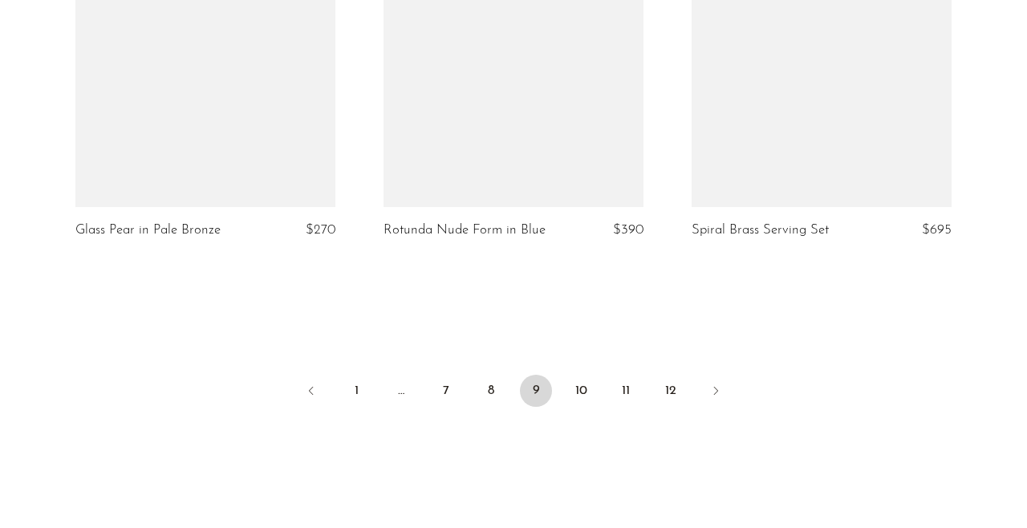
scroll to position [5155, 0]
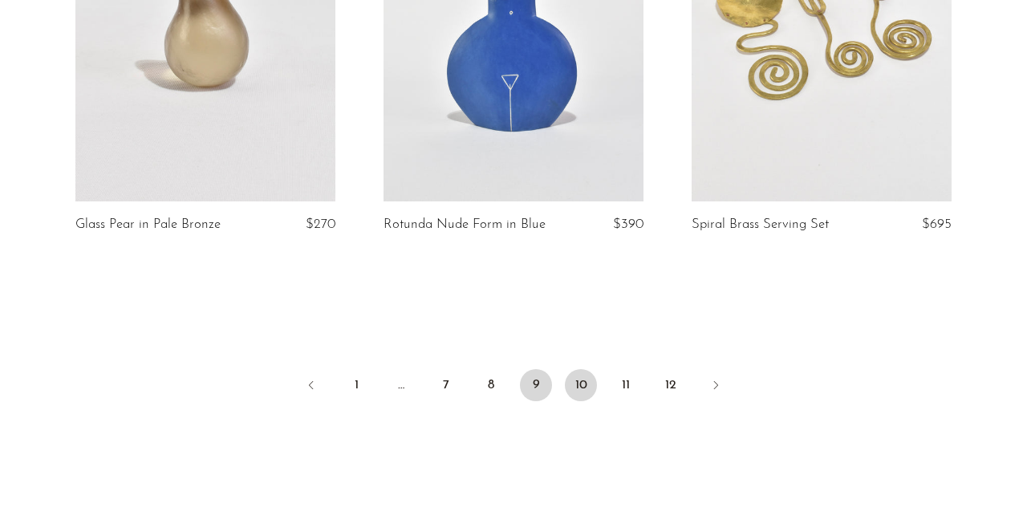
click at [576, 369] on link "10" at bounding box center [581, 385] width 32 height 32
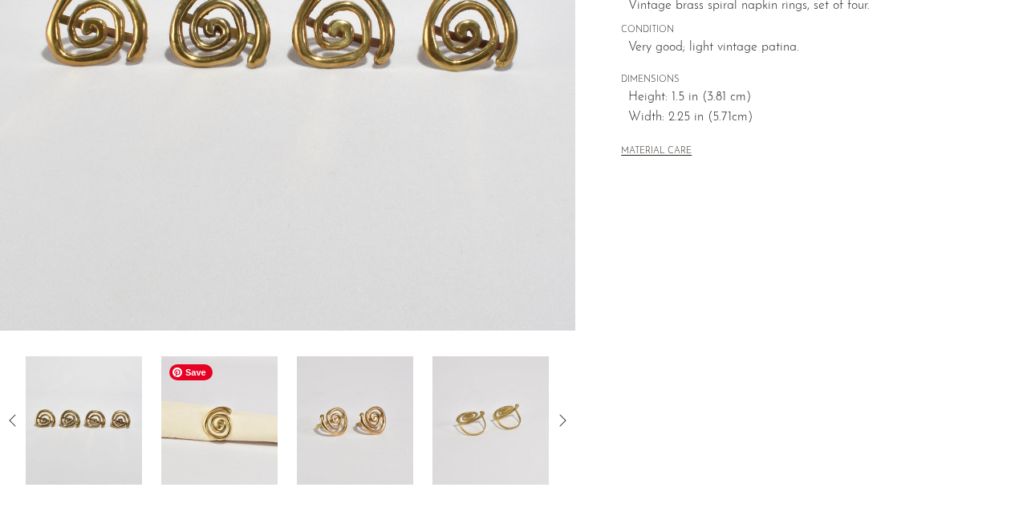
click at [227, 415] on img at bounding box center [219, 420] width 116 height 128
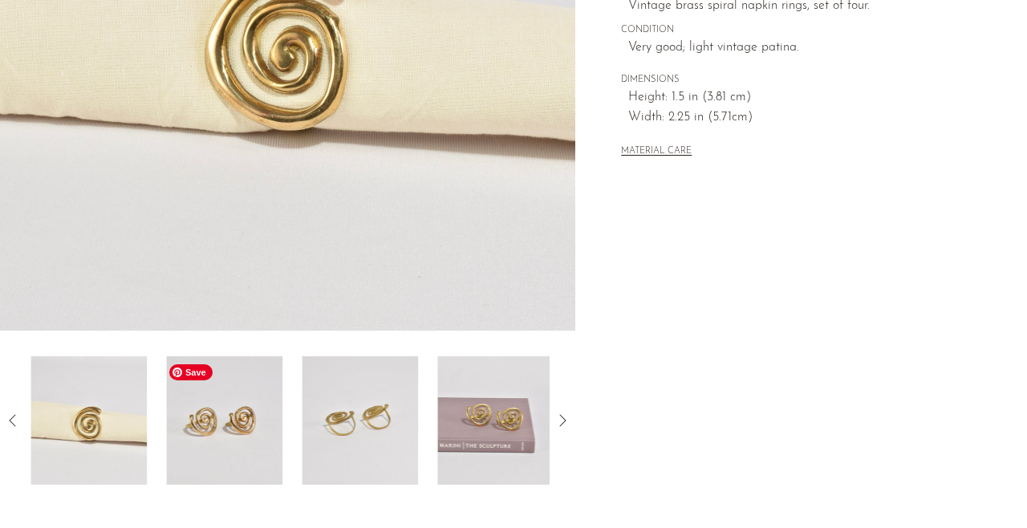
scroll to position [132, 0]
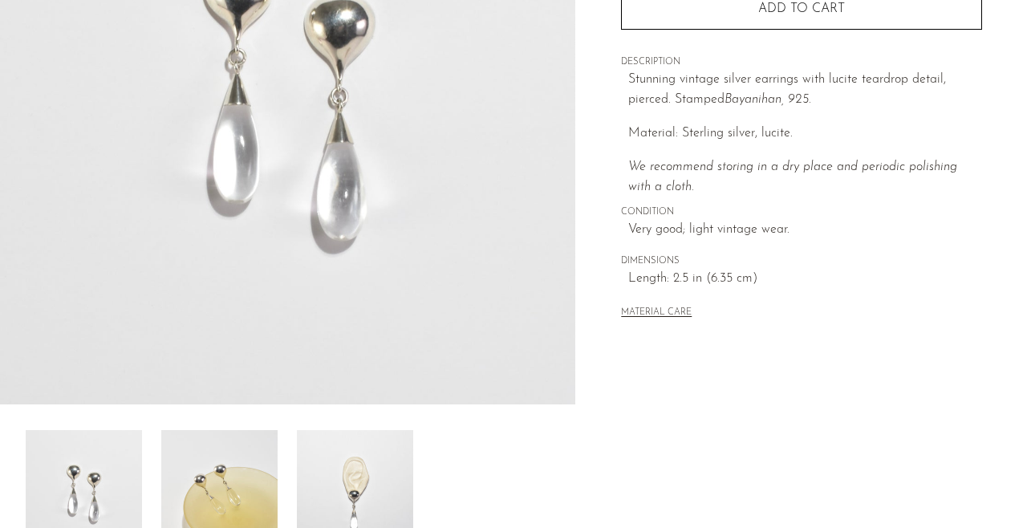
scroll to position [301, 0]
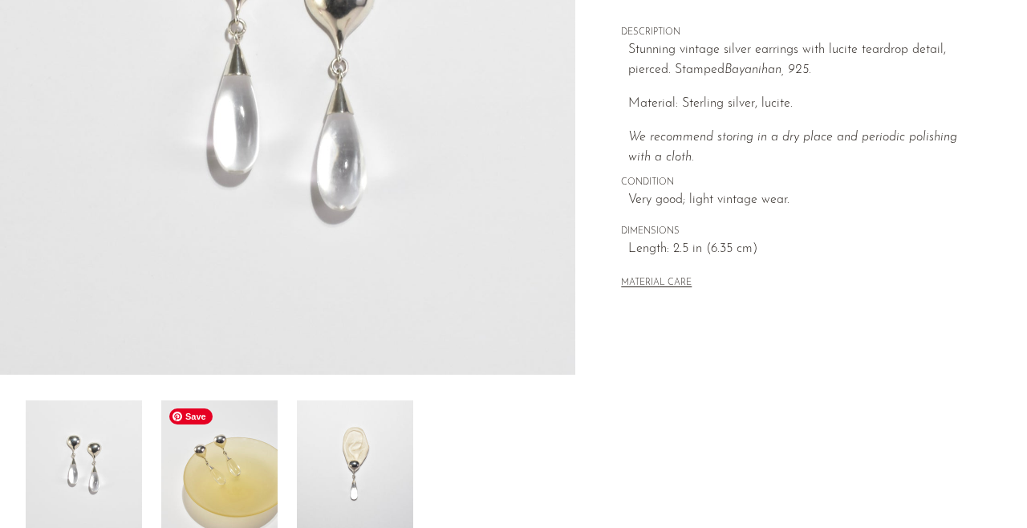
click at [189, 470] on img at bounding box center [219, 465] width 116 height 128
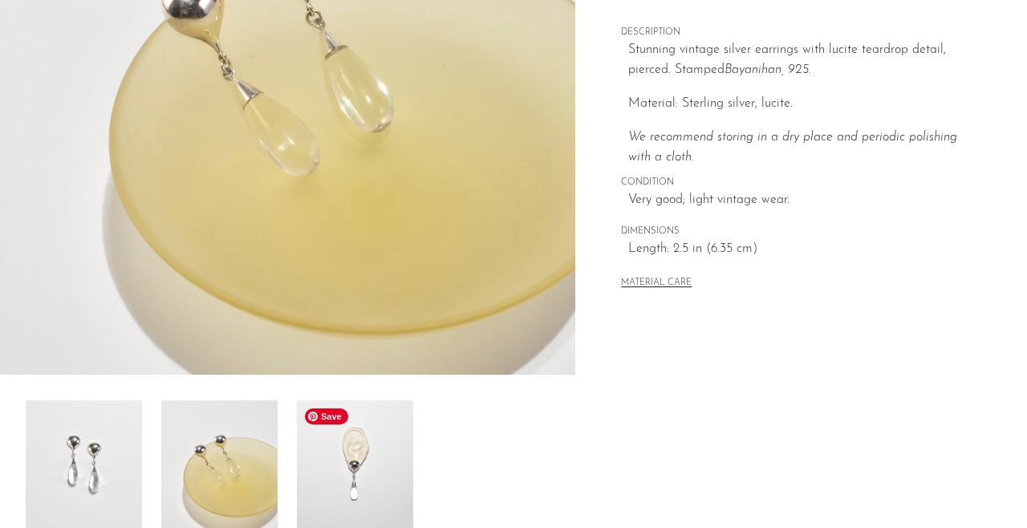
click at [334, 487] on img at bounding box center [355, 465] width 116 height 128
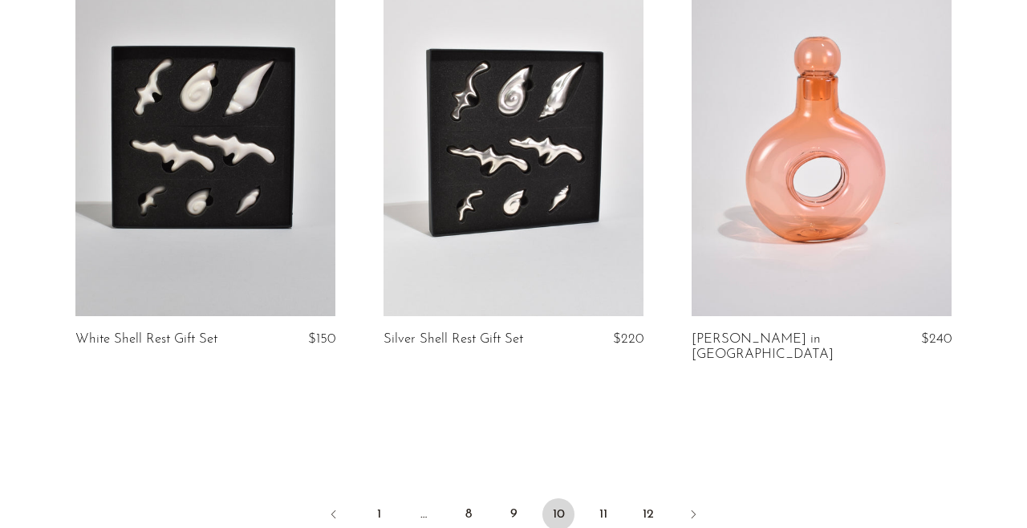
scroll to position [5074, 0]
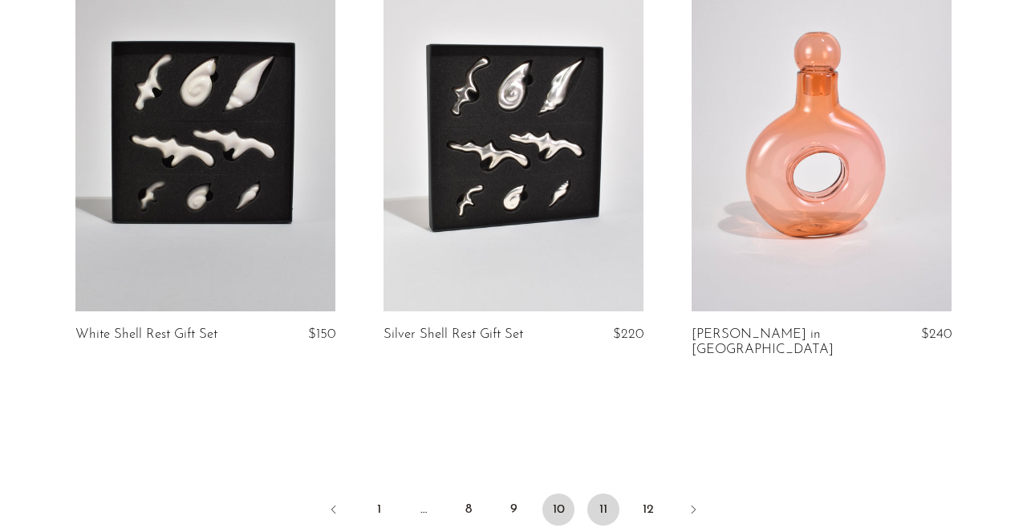
click at [600, 494] on link "11" at bounding box center [604, 510] width 32 height 32
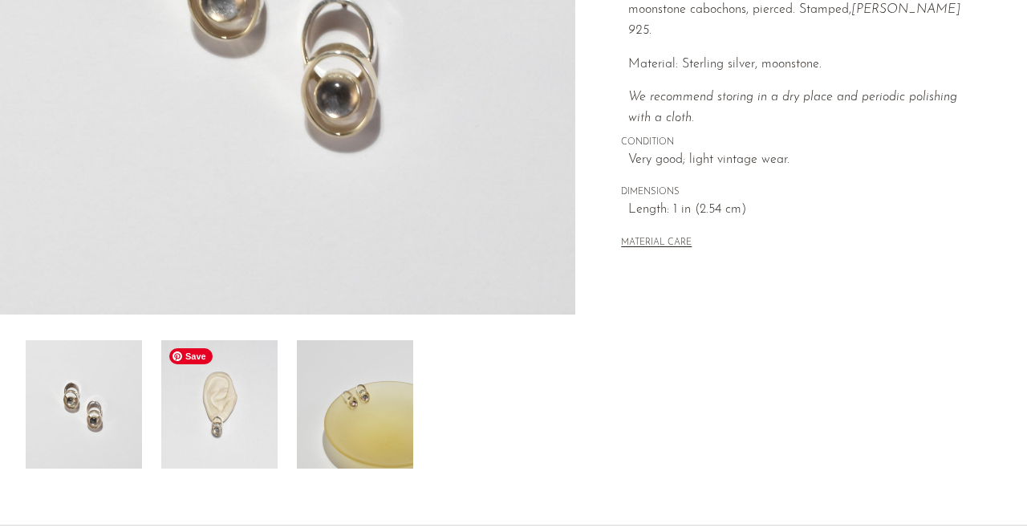
click at [239, 401] on img at bounding box center [219, 404] width 116 height 128
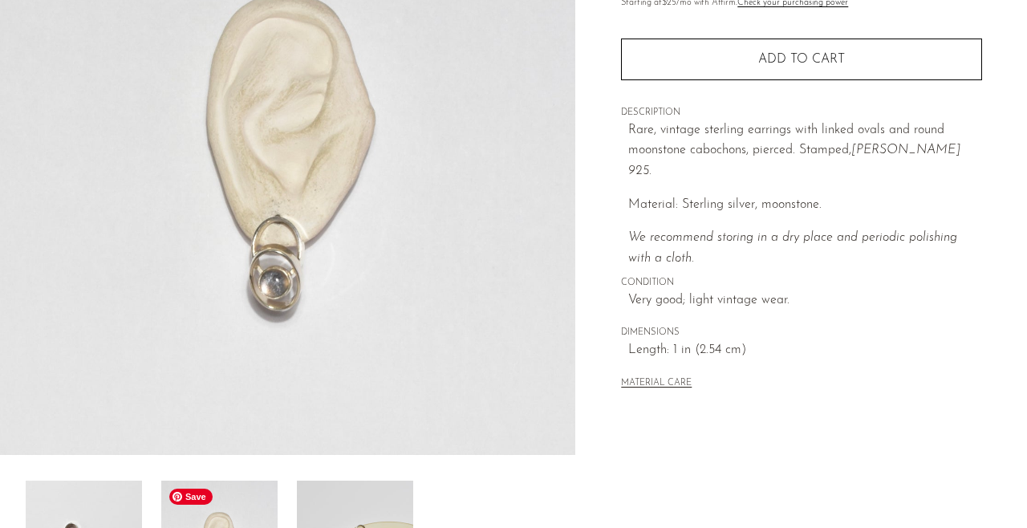
scroll to position [188, 0]
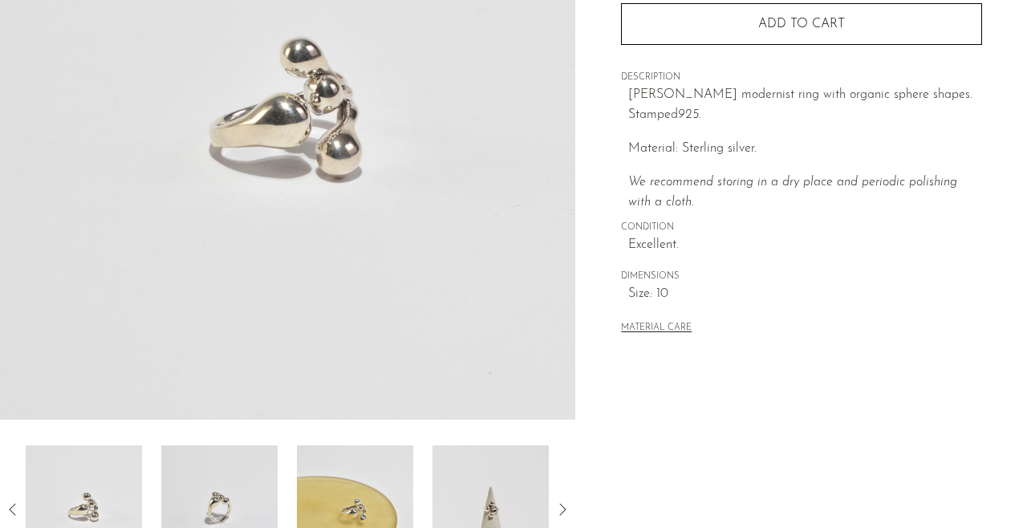
scroll to position [265, 0]
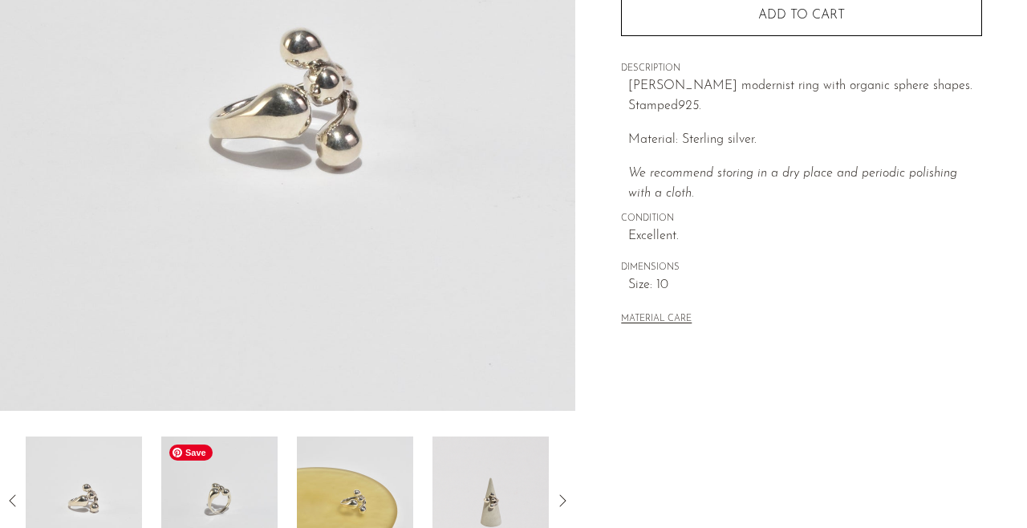
click at [202, 486] on img at bounding box center [219, 501] width 116 height 128
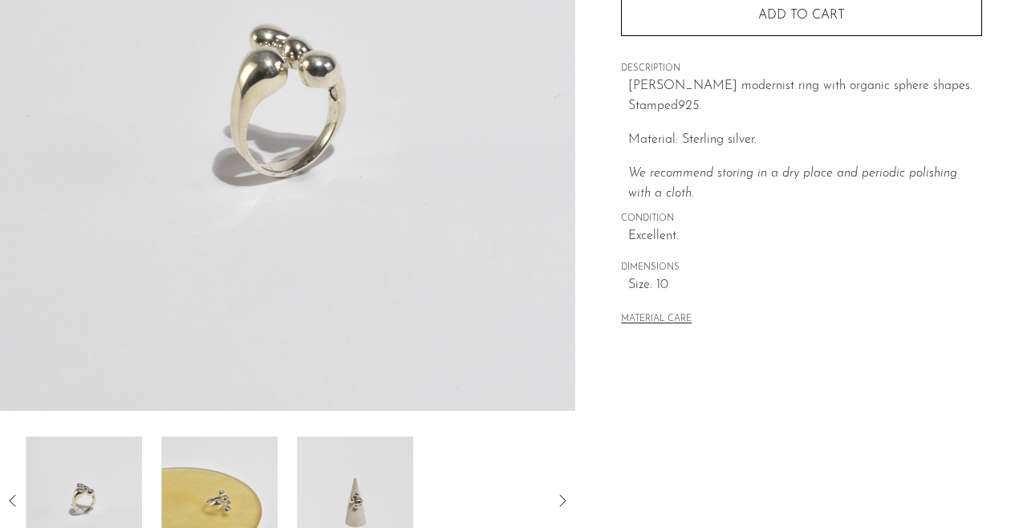
click at [282, 513] on div at bounding box center [288, 501] width 524 height 128
click at [249, 510] on img at bounding box center [219, 501] width 116 height 128
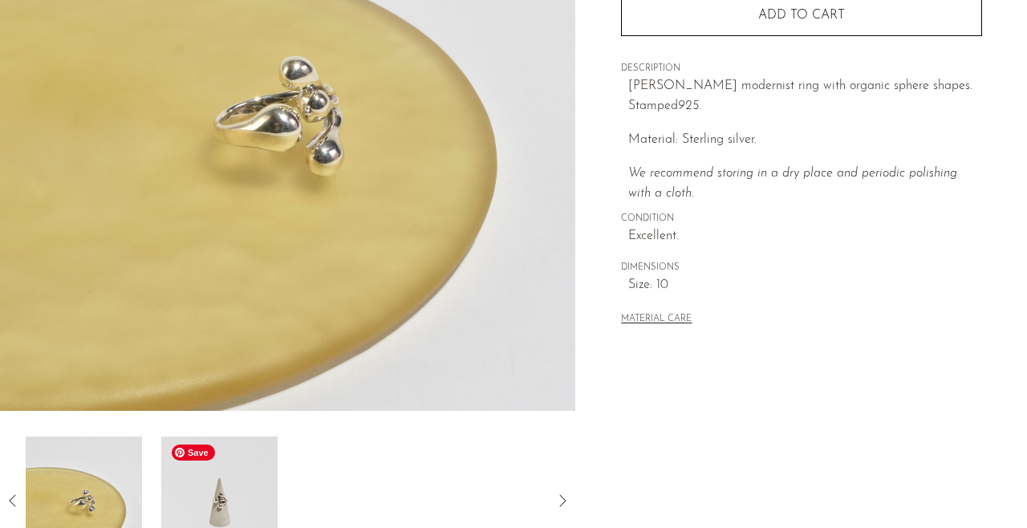
click at [240, 497] on img at bounding box center [219, 501] width 116 height 128
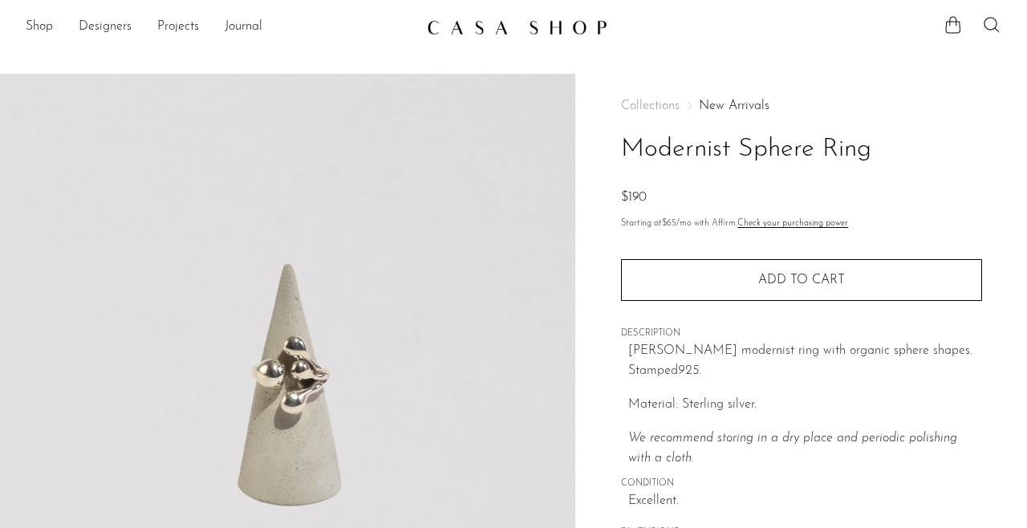
scroll to position [0, 0]
click at [35, 35] on link "Shop" at bounding box center [39, 27] width 27 height 21
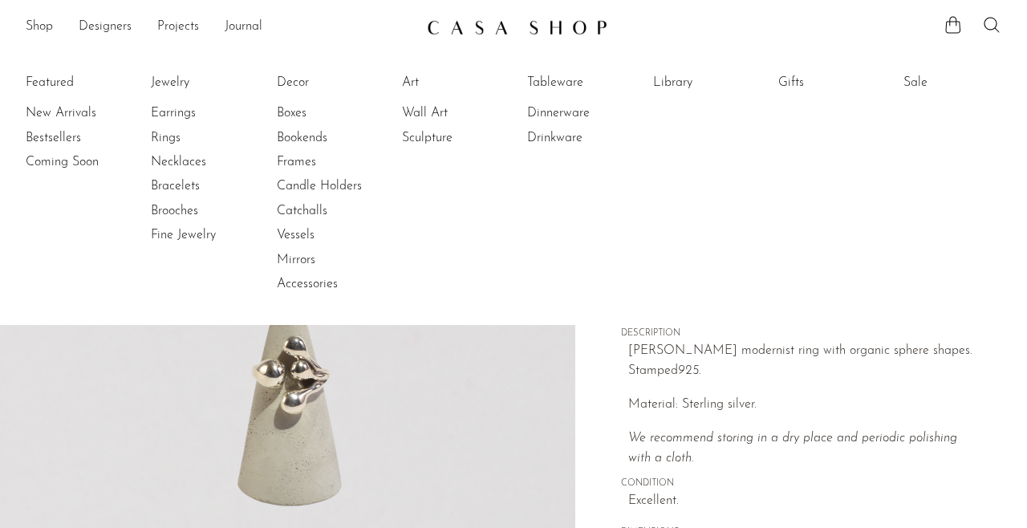
click at [175, 69] on li "Jewelry Jewelry All Earrings Rings Necklaces Bracelets Brooches Fine Jewelry" at bounding box center [200, 183] width 98 height 233
click at [174, 74] on link "Jewelry" at bounding box center [211, 83] width 120 height 18
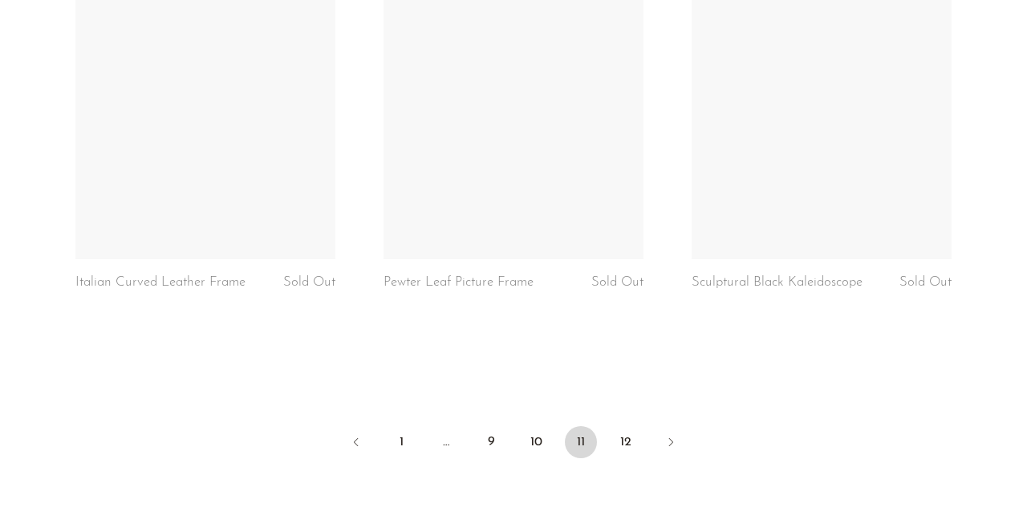
scroll to position [5230, 0]
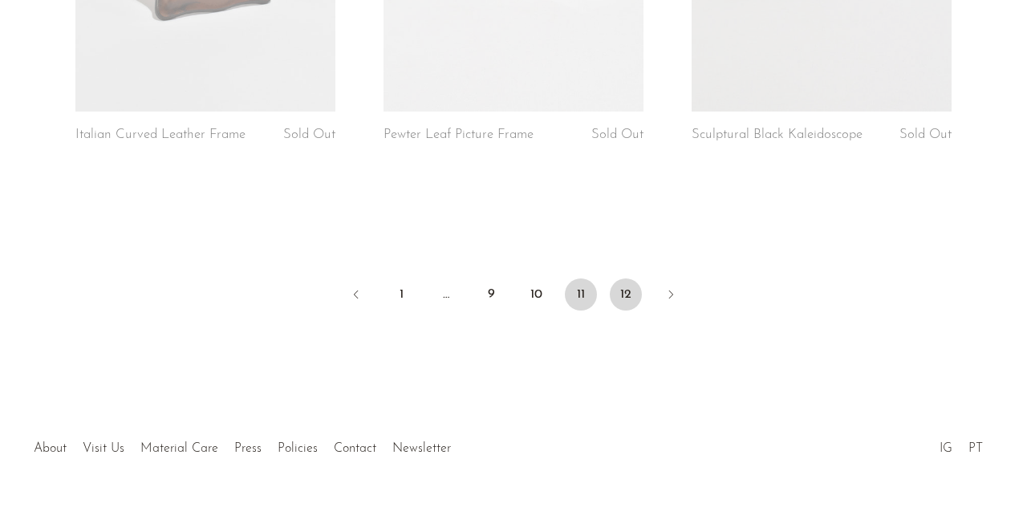
click at [630, 291] on link "12" at bounding box center [626, 295] width 32 height 32
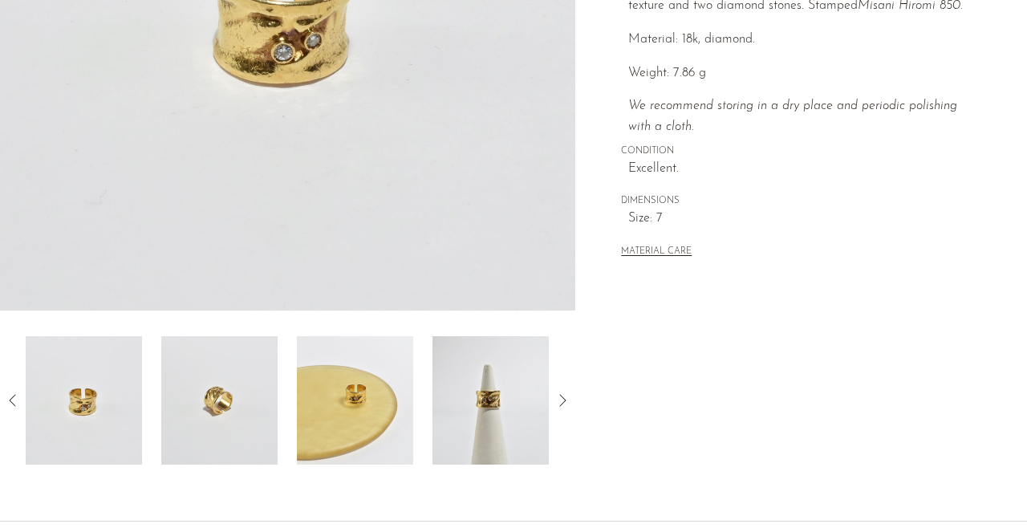
scroll to position [466, 0]
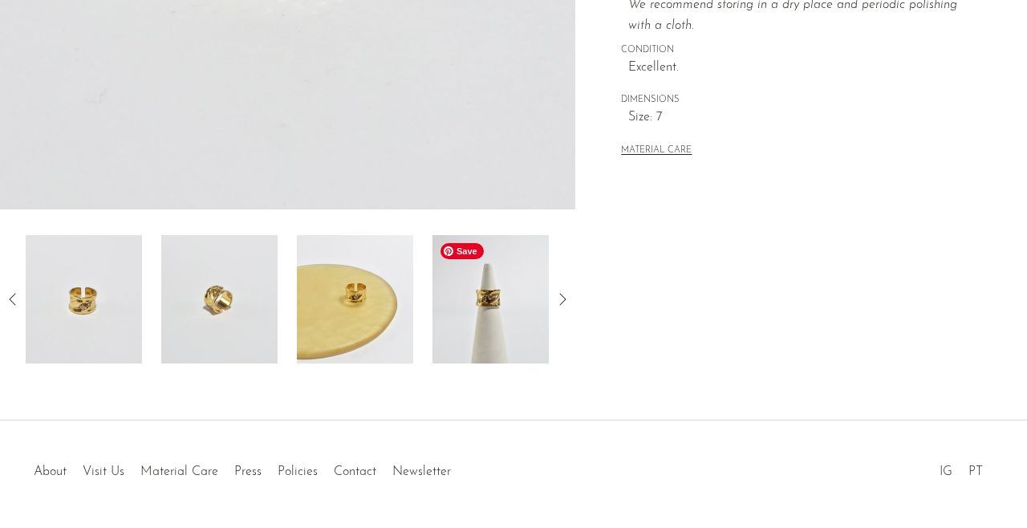
click at [504, 323] on img at bounding box center [491, 299] width 116 height 128
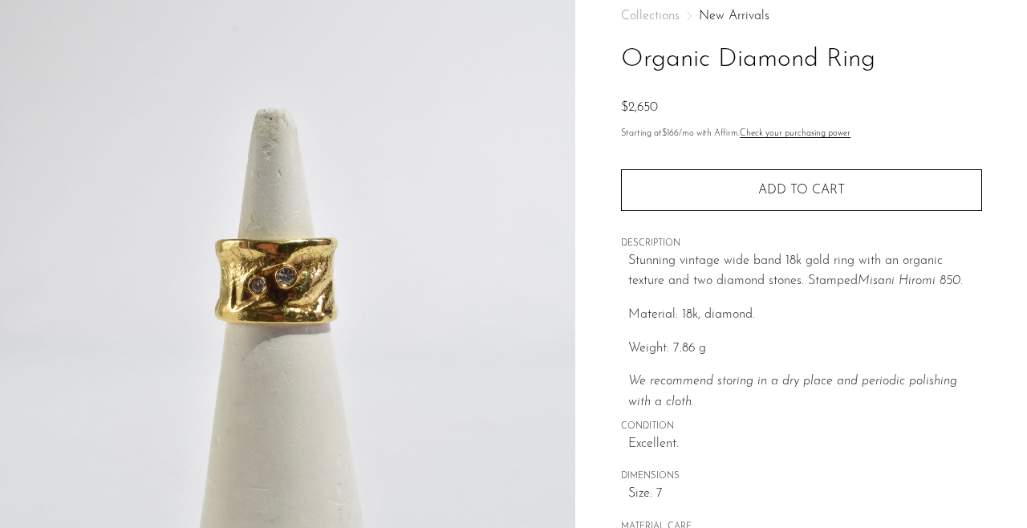
scroll to position [72, 0]
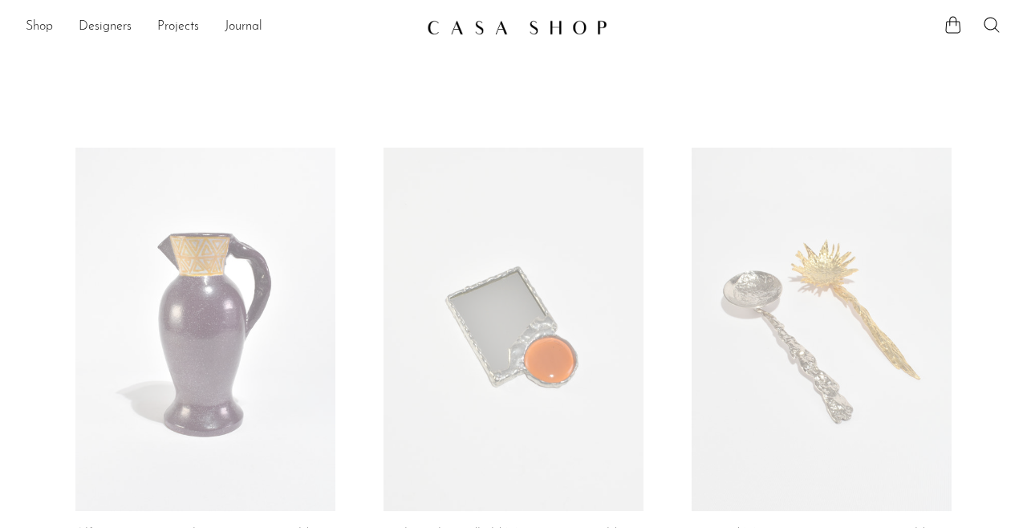
click at [35, 30] on link "Shop" at bounding box center [39, 27] width 27 height 21
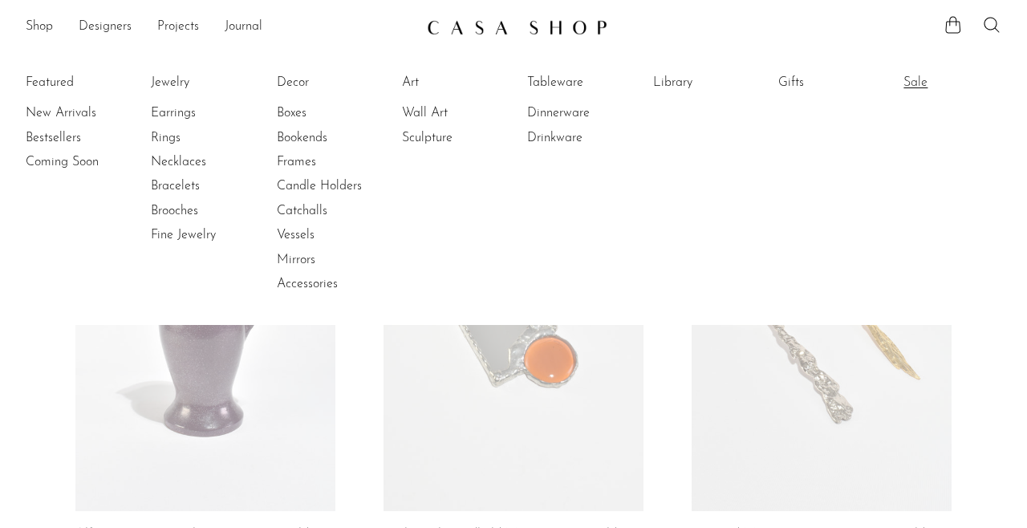
click at [905, 91] on link "Sale" at bounding box center [964, 83] width 120 height 18
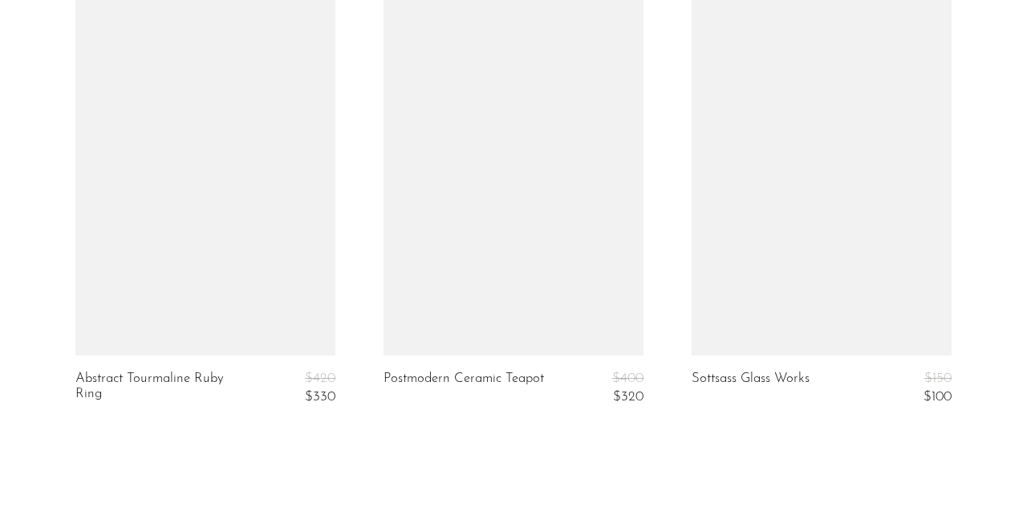
scroll to position [5323, 0]
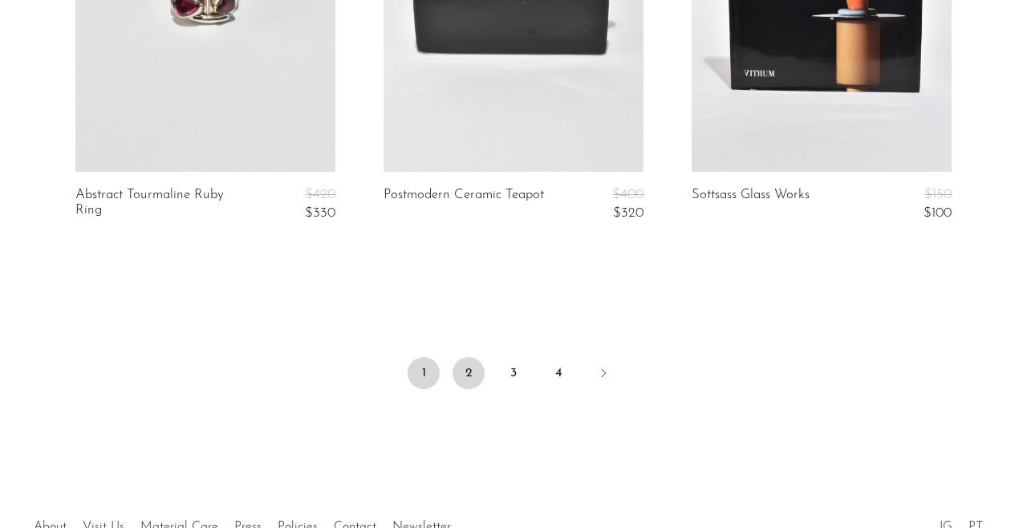
click at [466, 361] on link "2" at bounding box center [469, 373] width 32 height 32
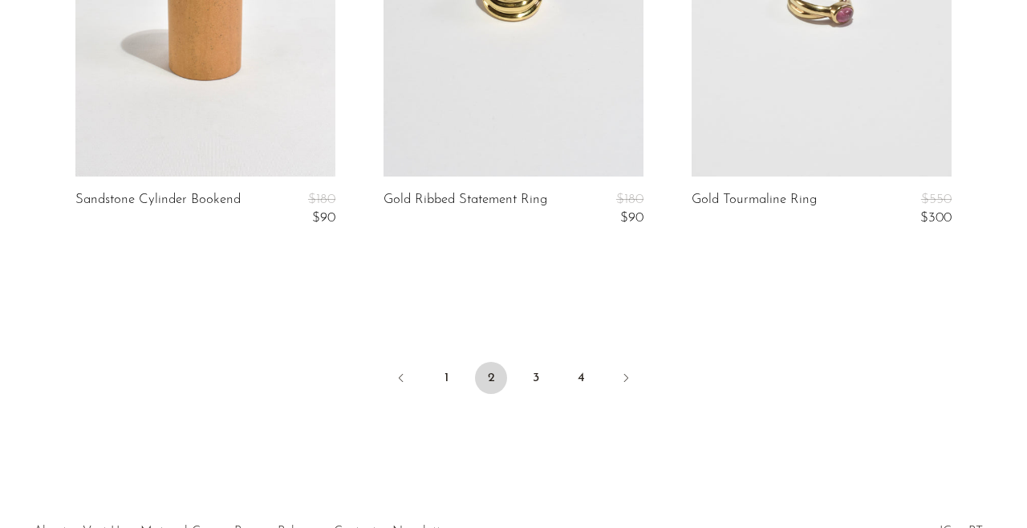
scroll to position [5323, 0]
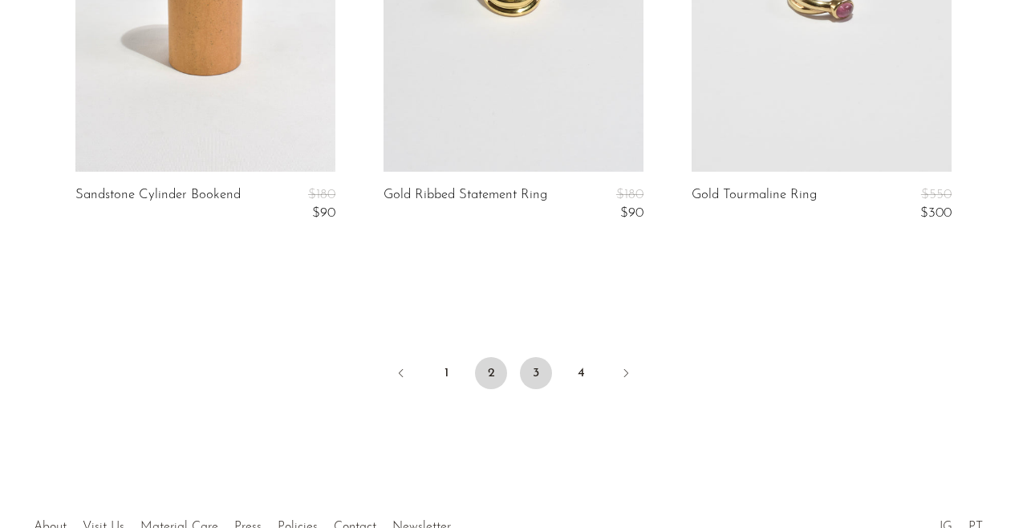
click at [532, 368] on link "3" at bounding box center [536, 373] width 32 height 32
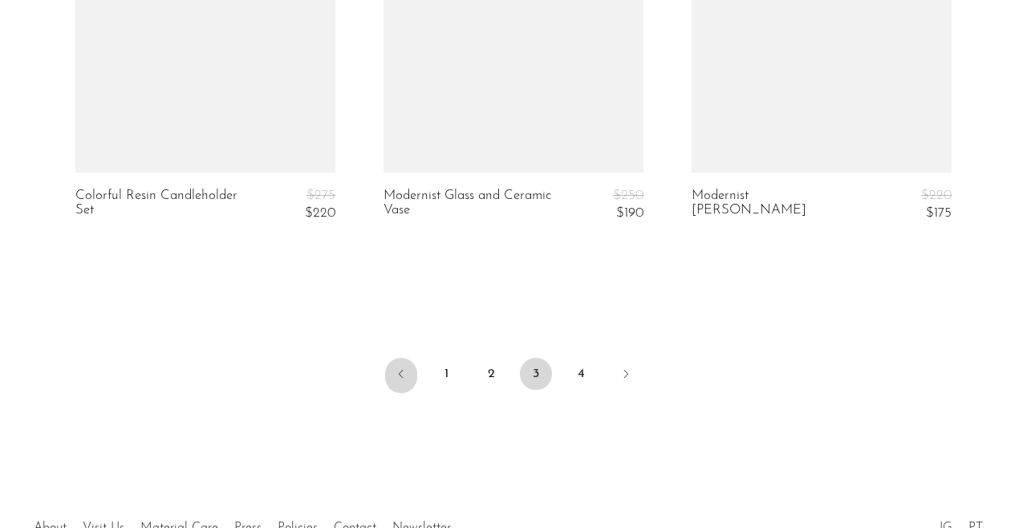
scroll to position [5338, 0]
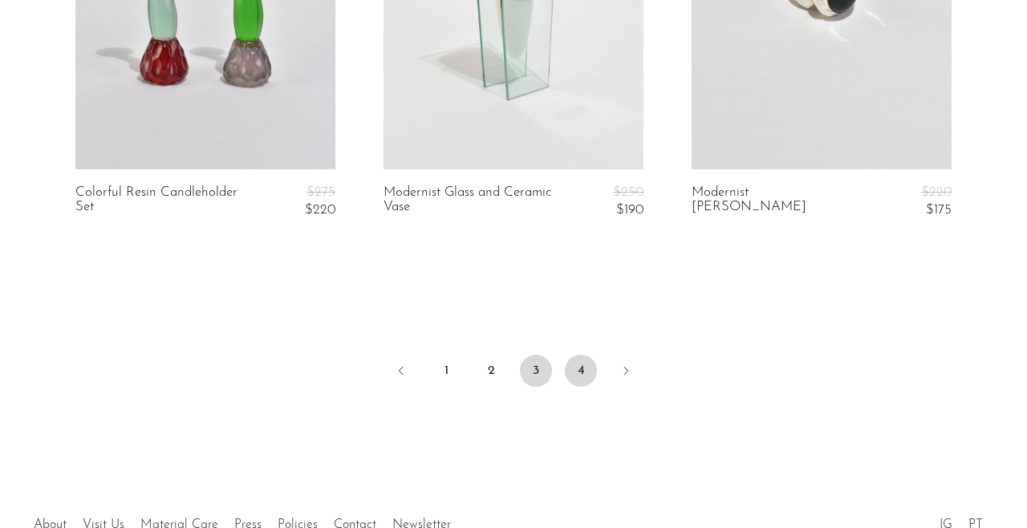
click at [577, 356] on link "4" at bounding box center [581, 371] width 32 height 32
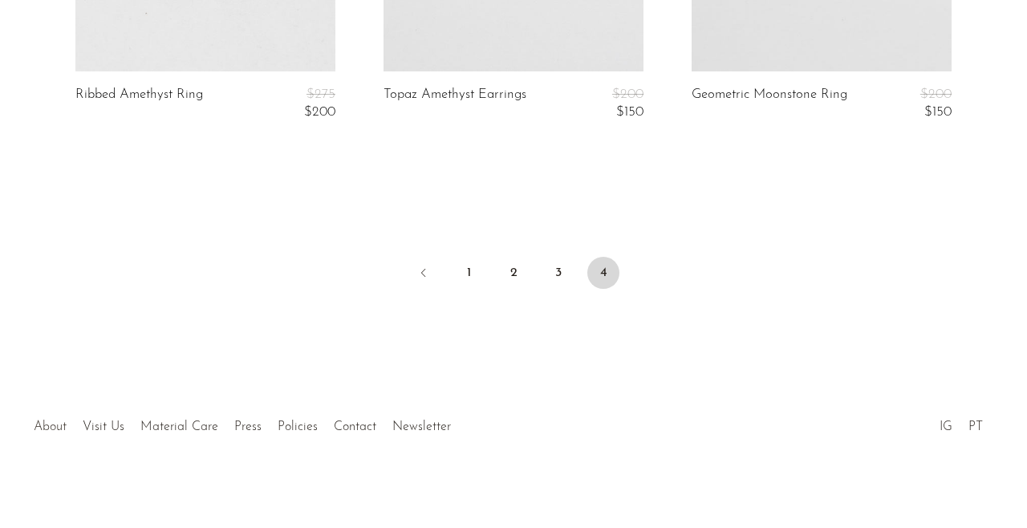
scroll to position [3611, 0]
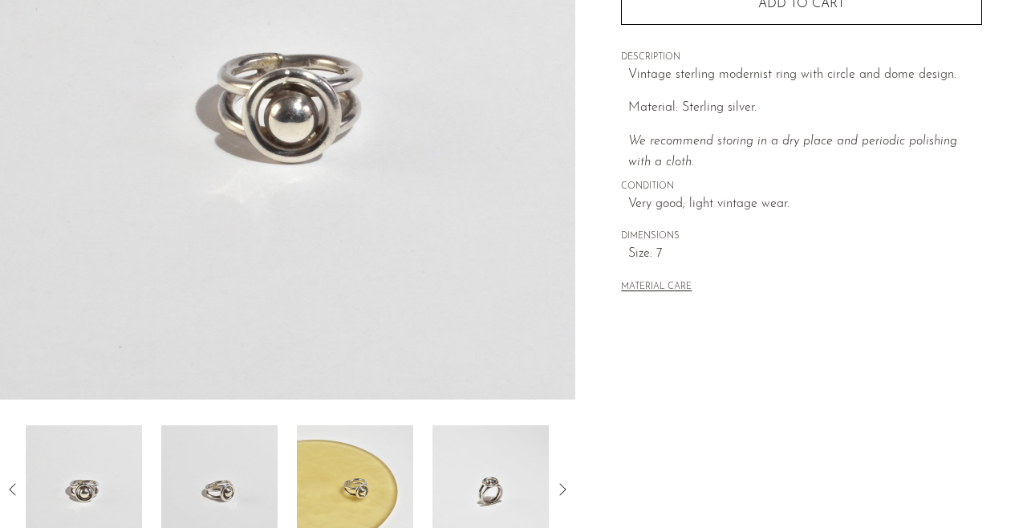
scroll to position [352, 0]
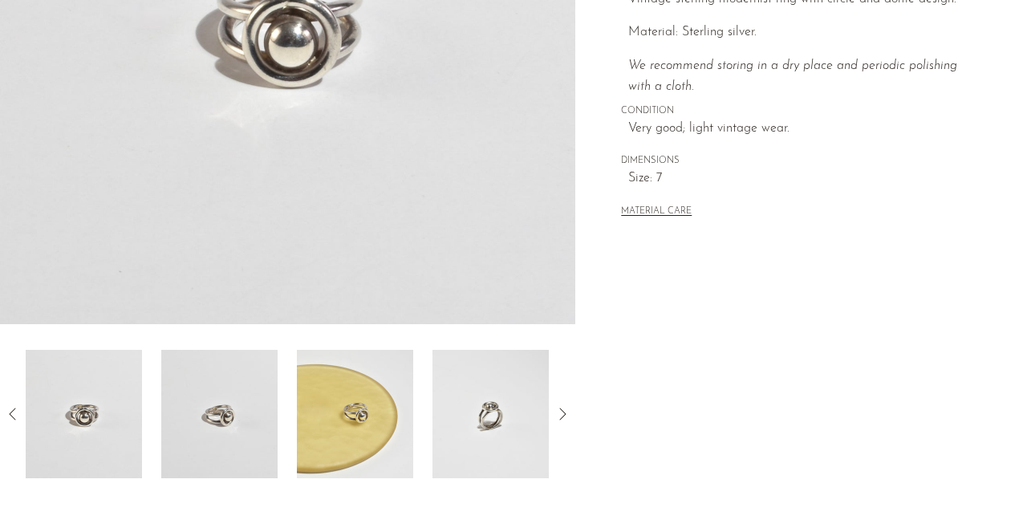
click at [566, 411] on icon at bounding box center [562, 414] width 19 height 19
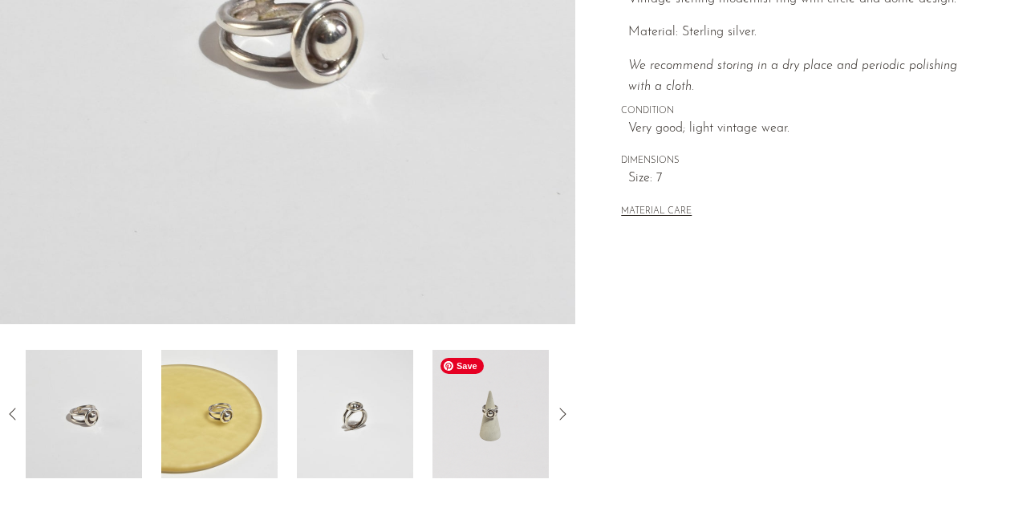
click at [499, 427] on img at bounding box center [491, 414] width 116 height 128
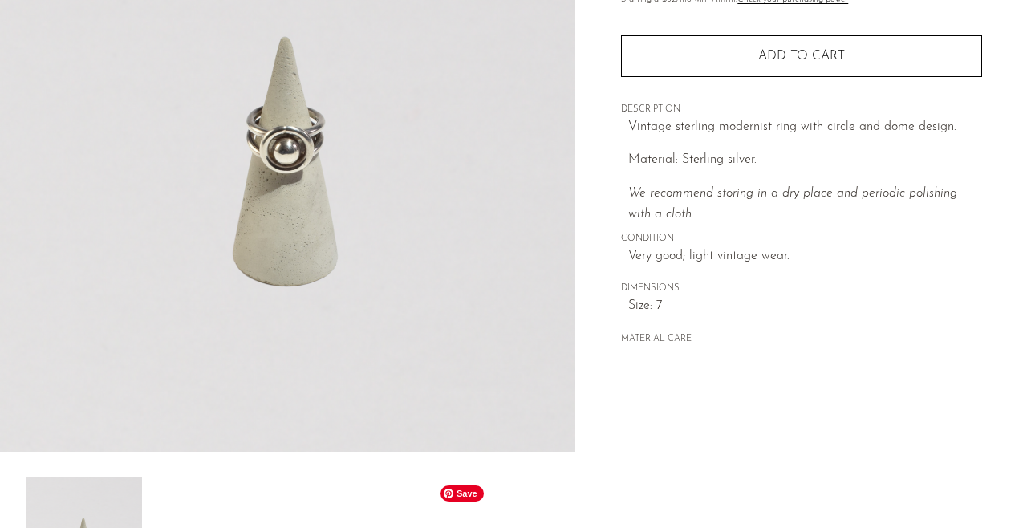
scroll to position [213, 0]
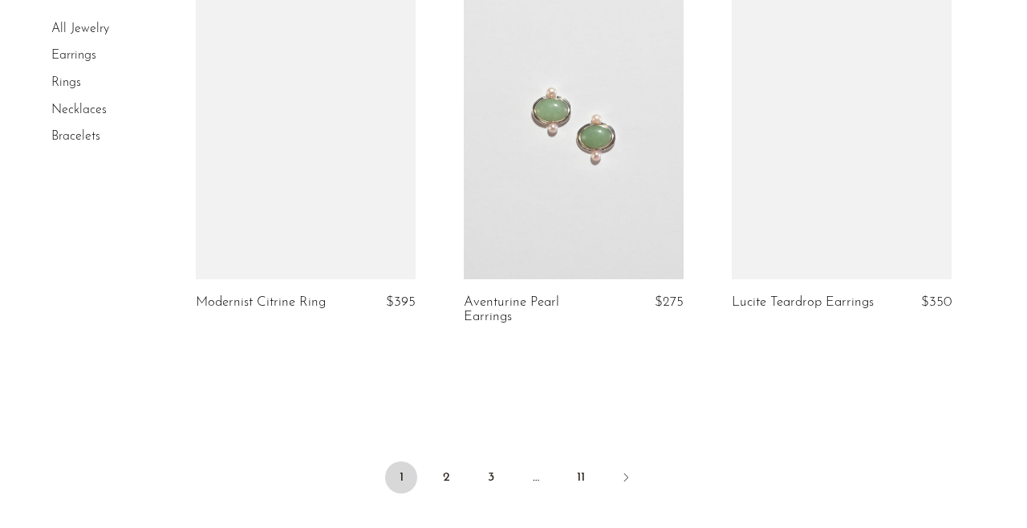
scroll to position [4501, 0]
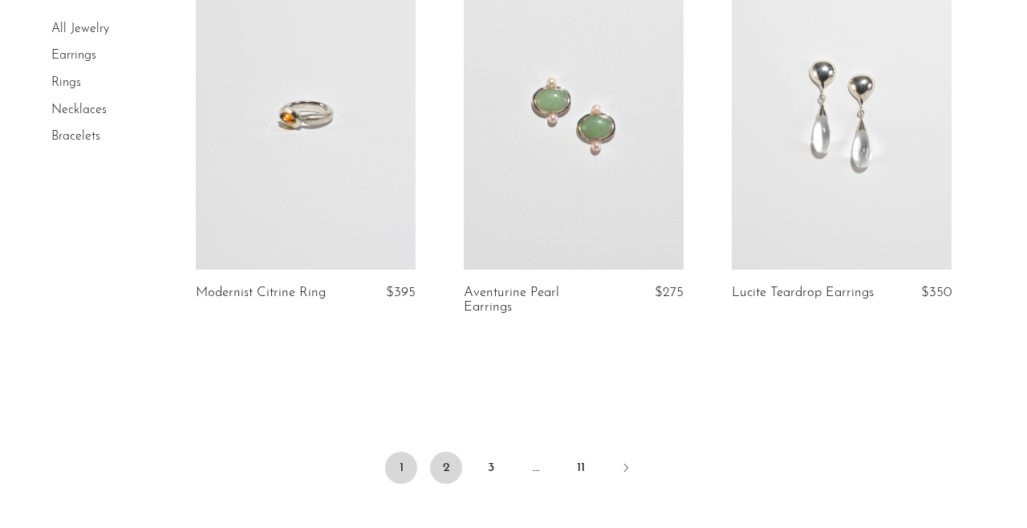
click at [449, 457] on link "2" at bounding box center [446, 468] width 32 height 32
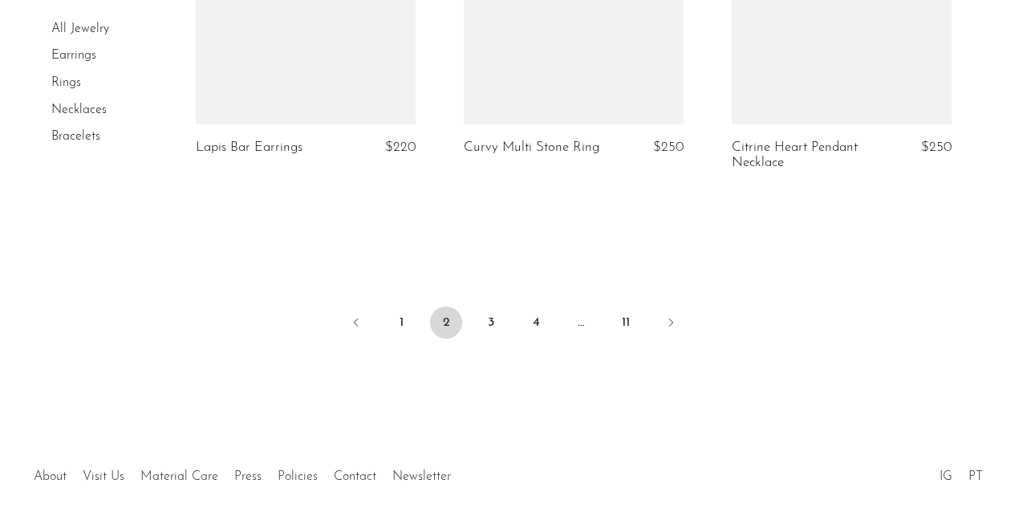
scroll to position [4685, 0]
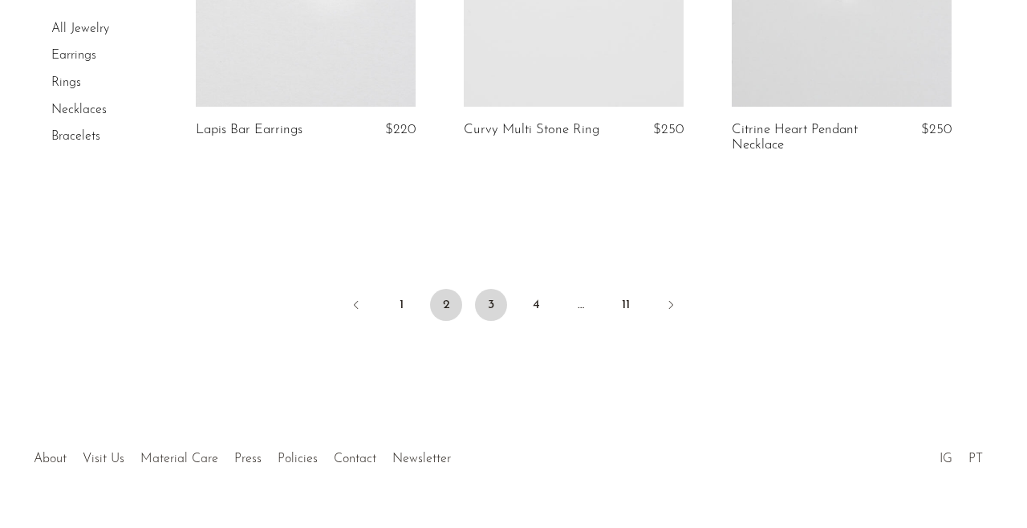
click at [495, 289] on link "3" at bounding box center [491, 305] width 32 height 32
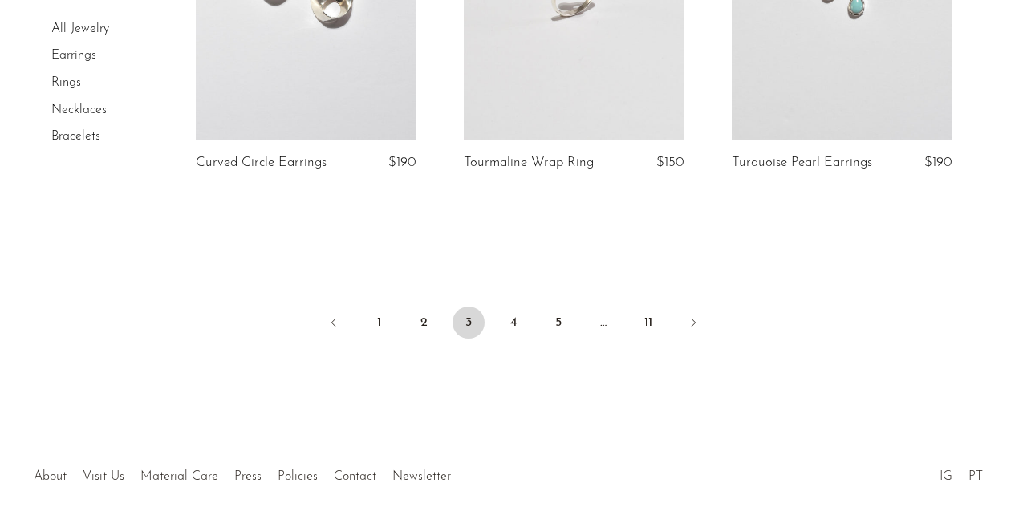
scroll to position [4629, 0]
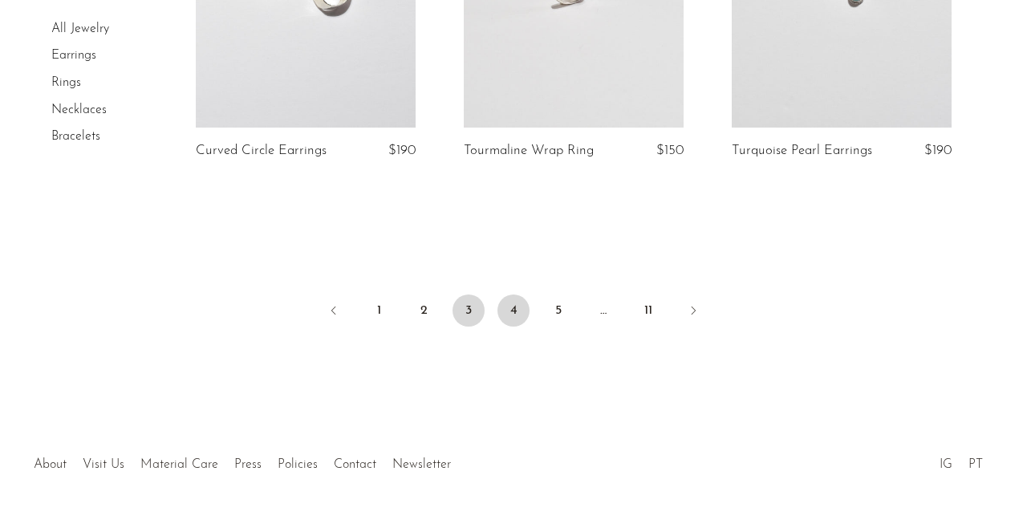
click at [511, 298] on link "4" at bounding box center [514, 311] width 32 height 32
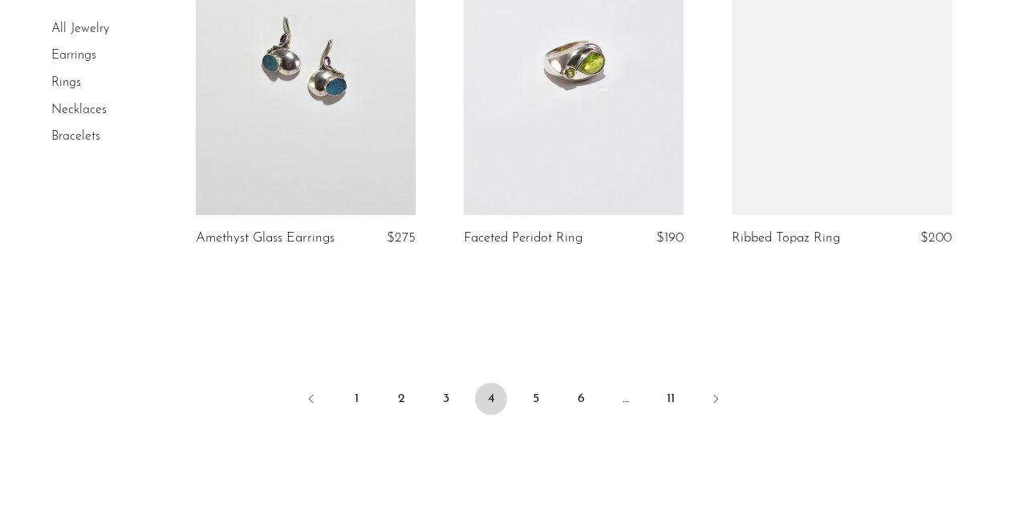
scroll to position [4557, 0]
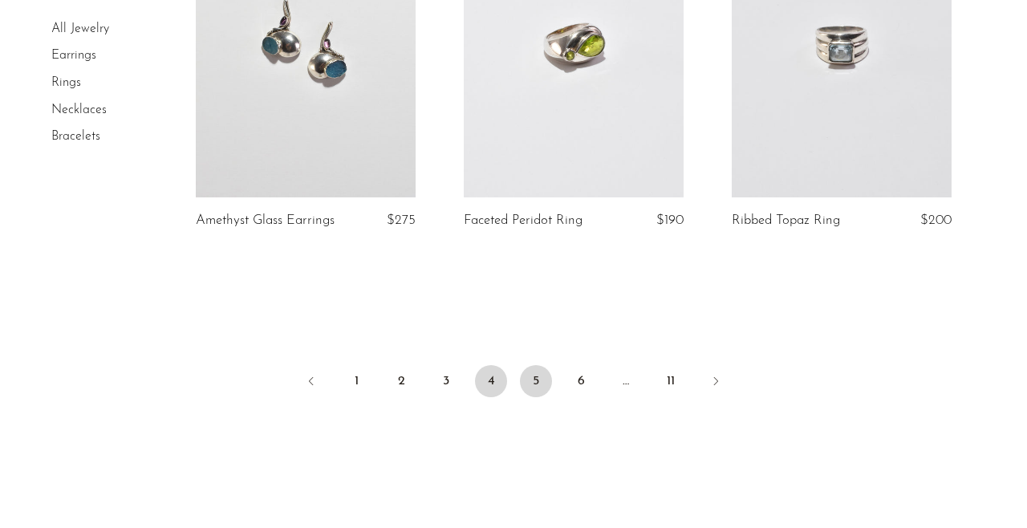
click at [537, 380] on link "5" at bounding box center [536, 381] width 32 height 32
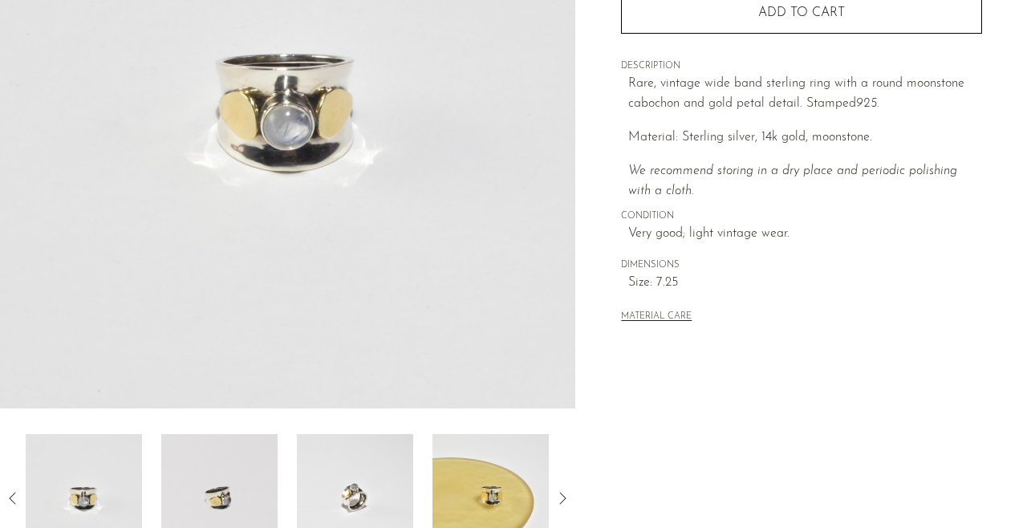
scroll to position [389, 0]
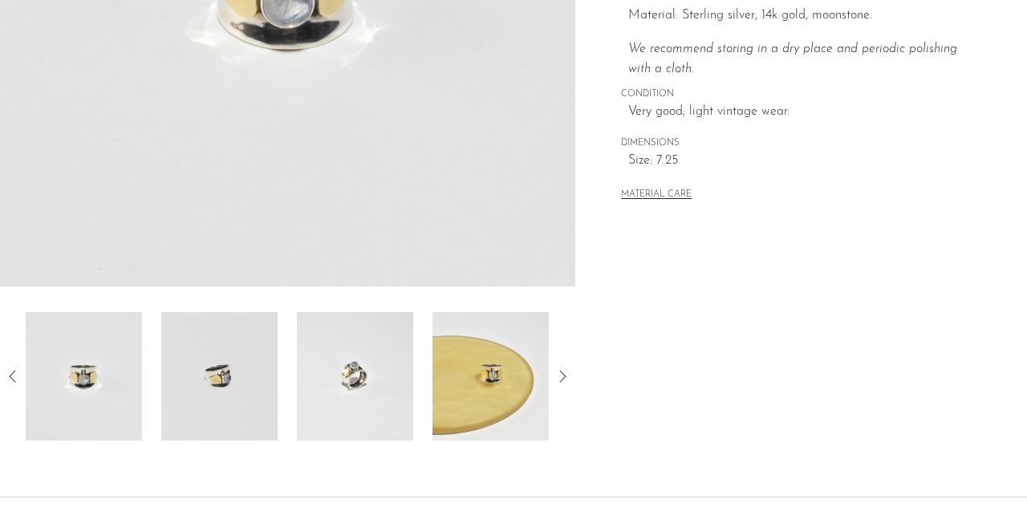
click at [563, 369] on icon at bounding box center [562, 376] width 19 height 19
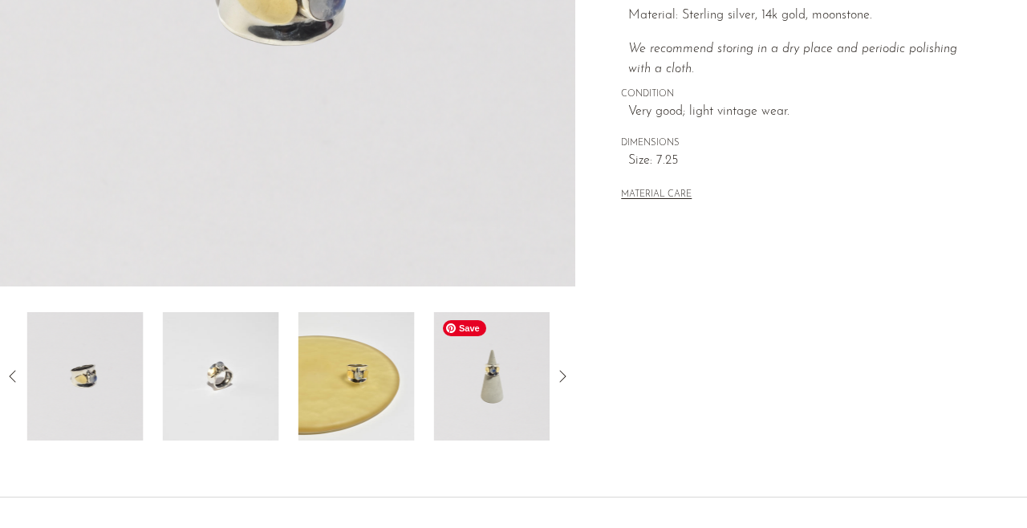
click at [510, 395] on img at bounding box center [492, 376] width 116 height 128
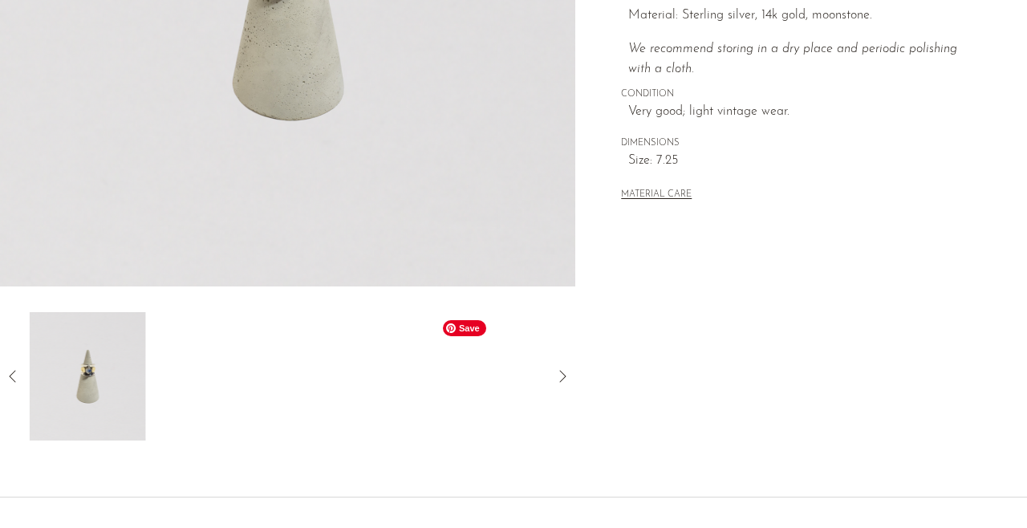
scroll to position [144, 0]
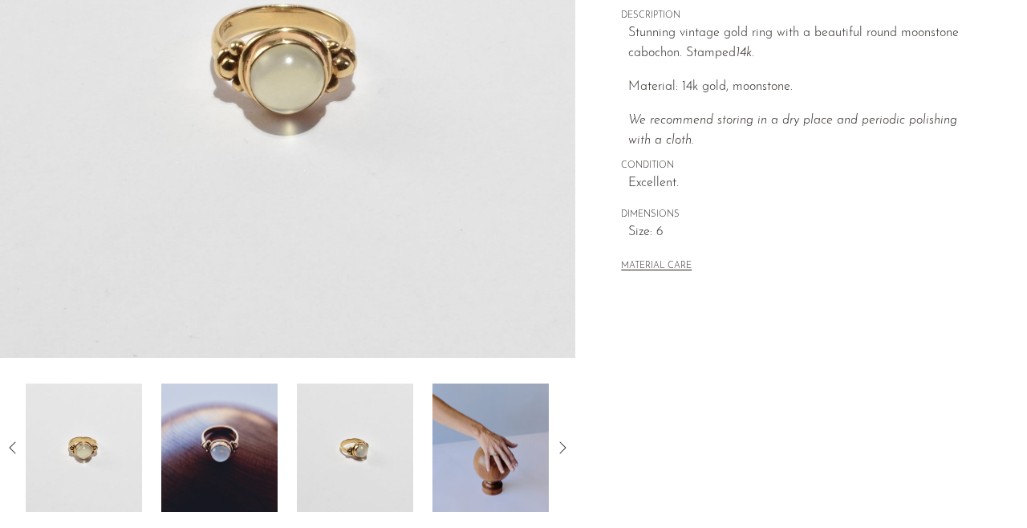
scroll to position [356, 0]
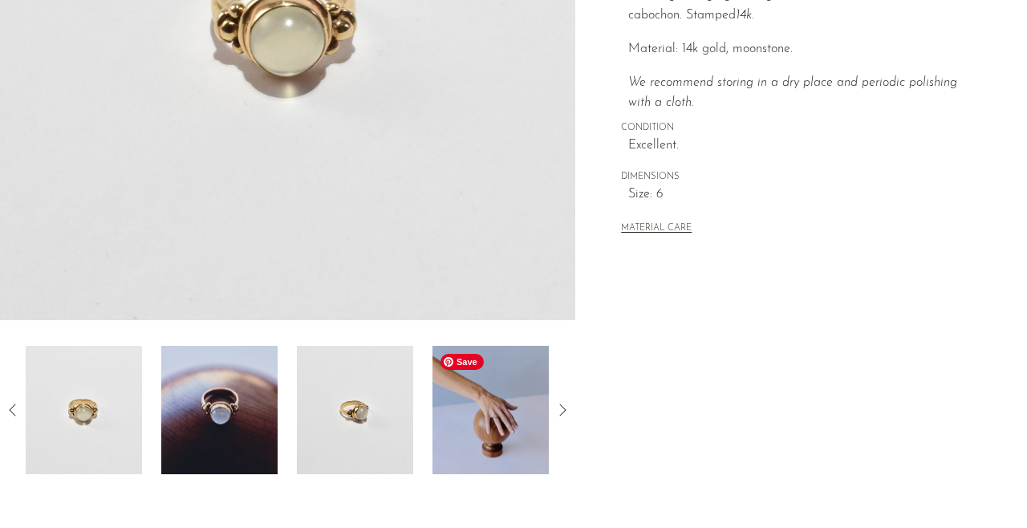
click at [491, 434] on img at bounding box center [491, 410] width 116 height 128
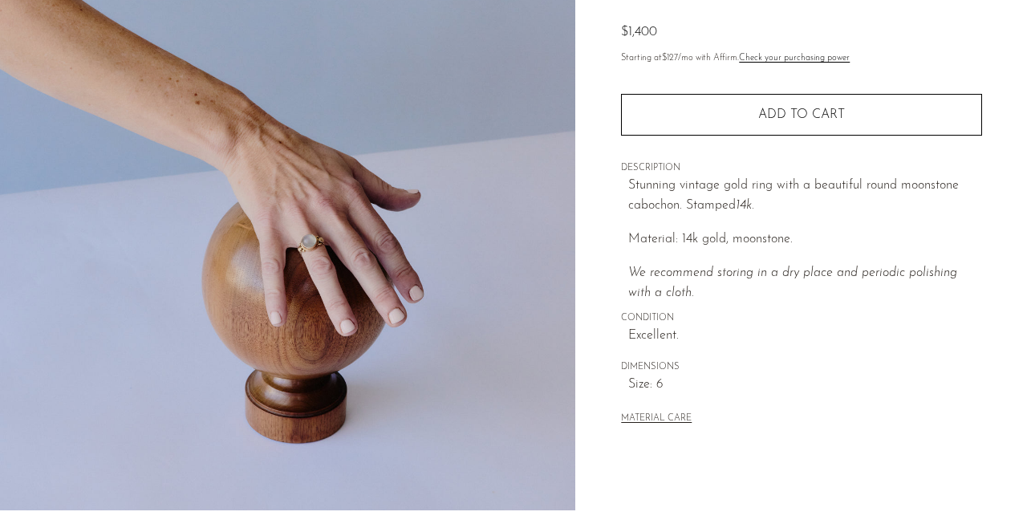
scroll to position [161, 0]
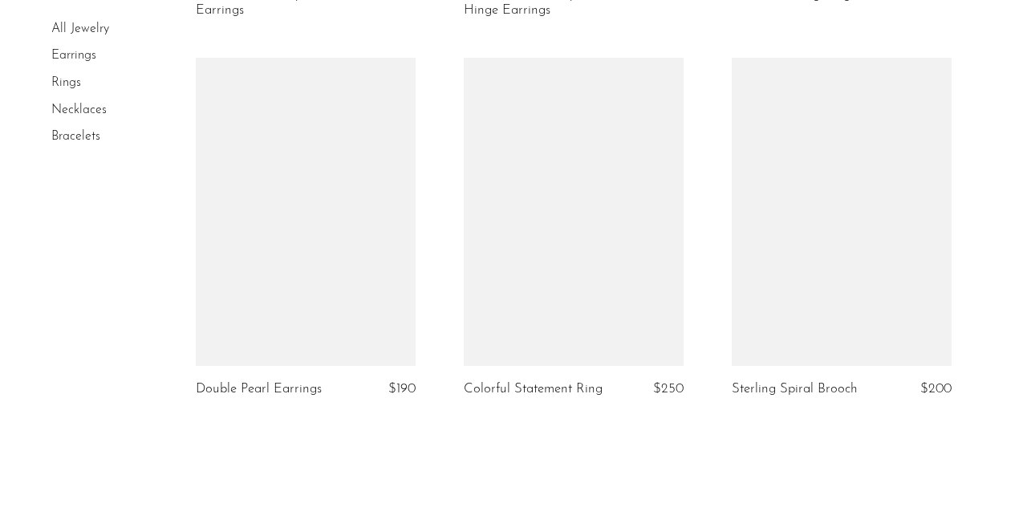
scroll to position [4462, 0]
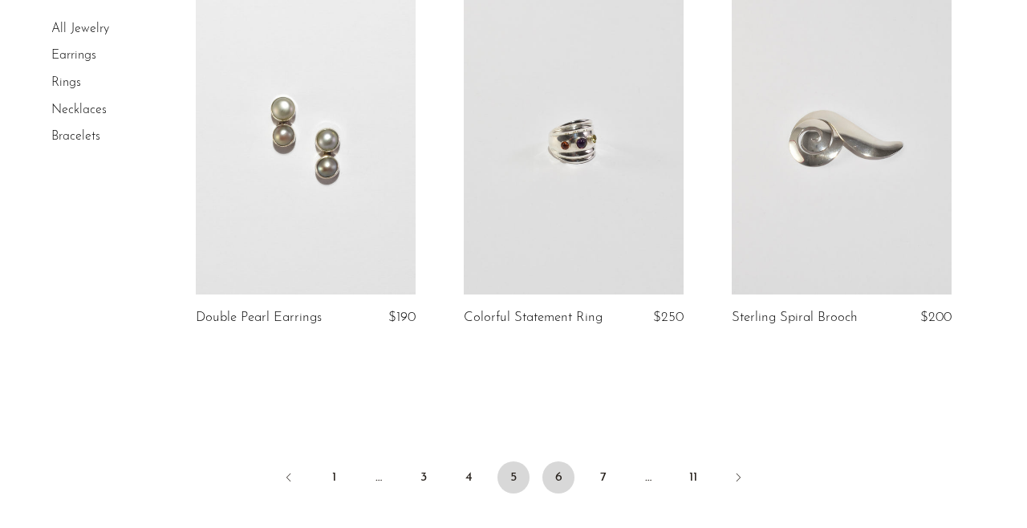
click at [555, 477] on link "6" at bounding box center [559, 478] width 32 height 32
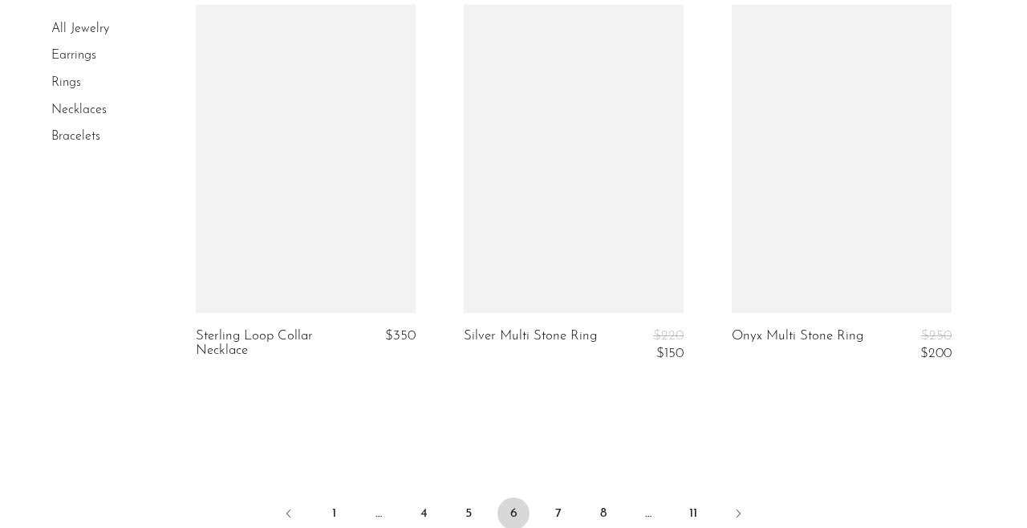
scroll to position [4483, 0]
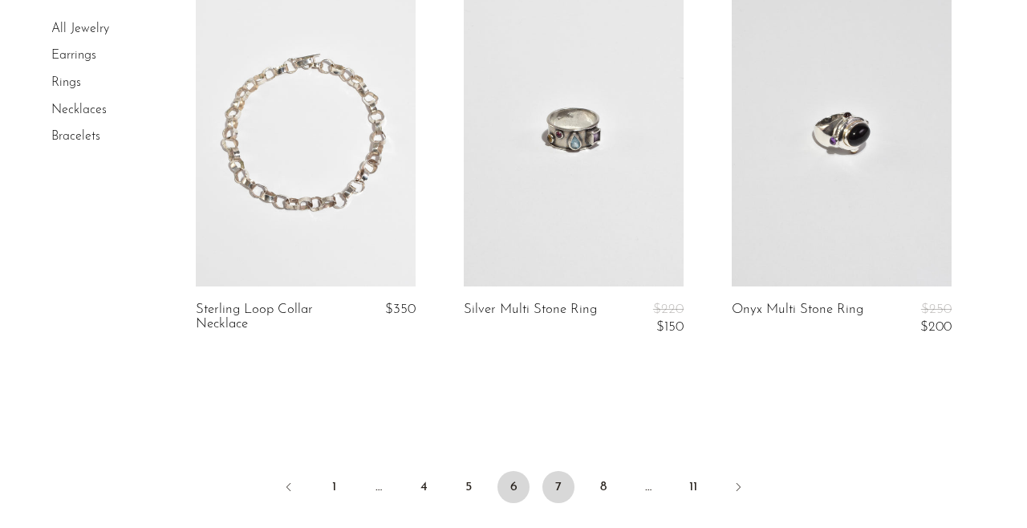
click at [559, 484] on link "7" at bounding box center [559, 487] width 32 height 32
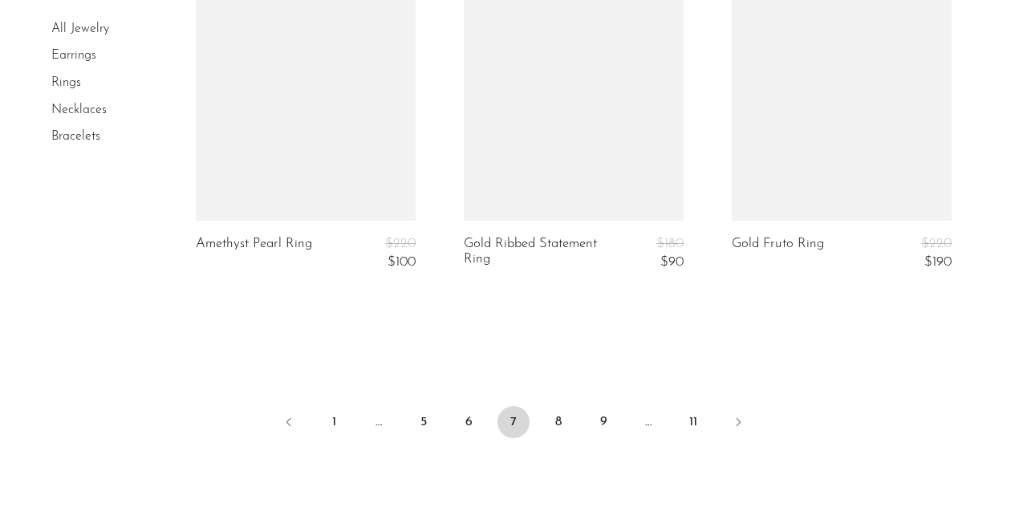
scroll to position [4602, 0]
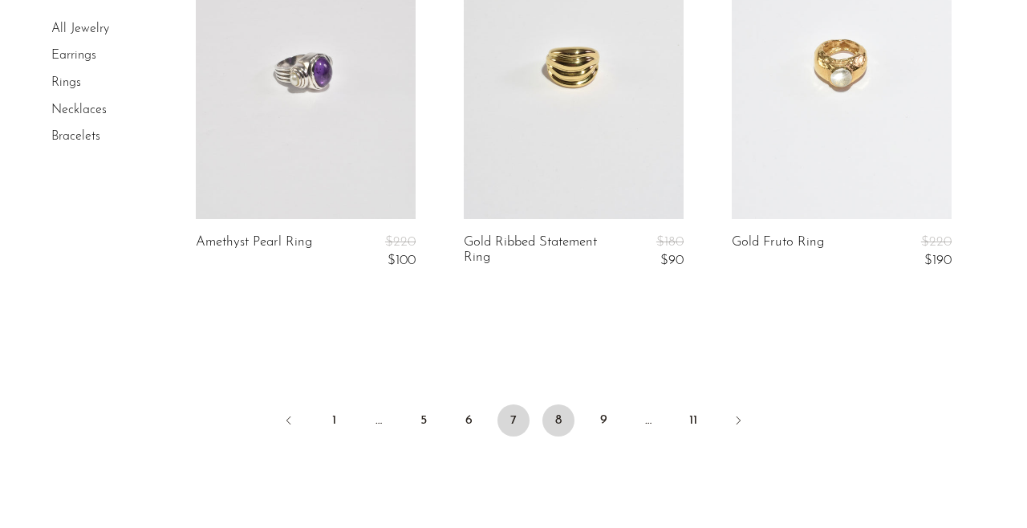
click at [555, 415] on link "8" at bounding box center [559, 421] width 32 height 32
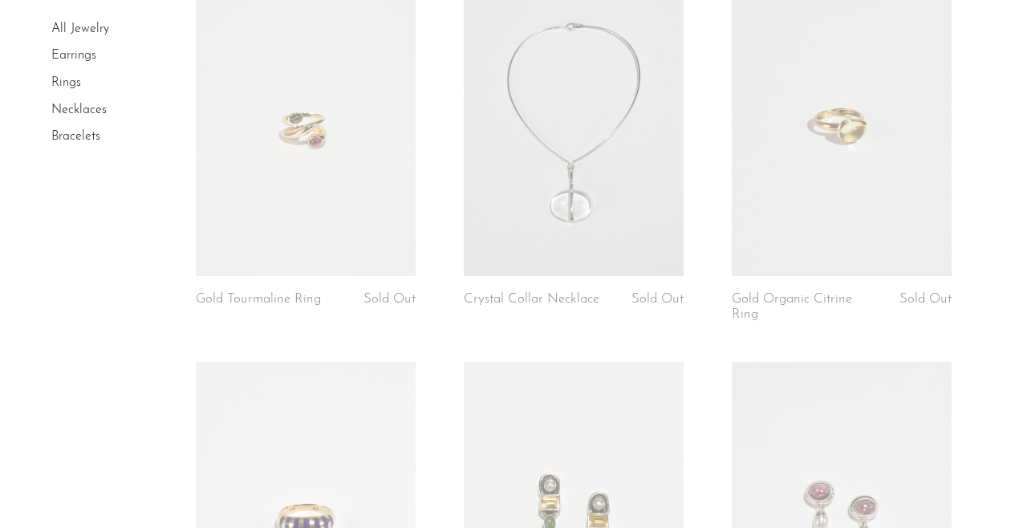
scroll to position [1811, 0]
